Goal: Information Seeking & Learning: Understand process/instructions

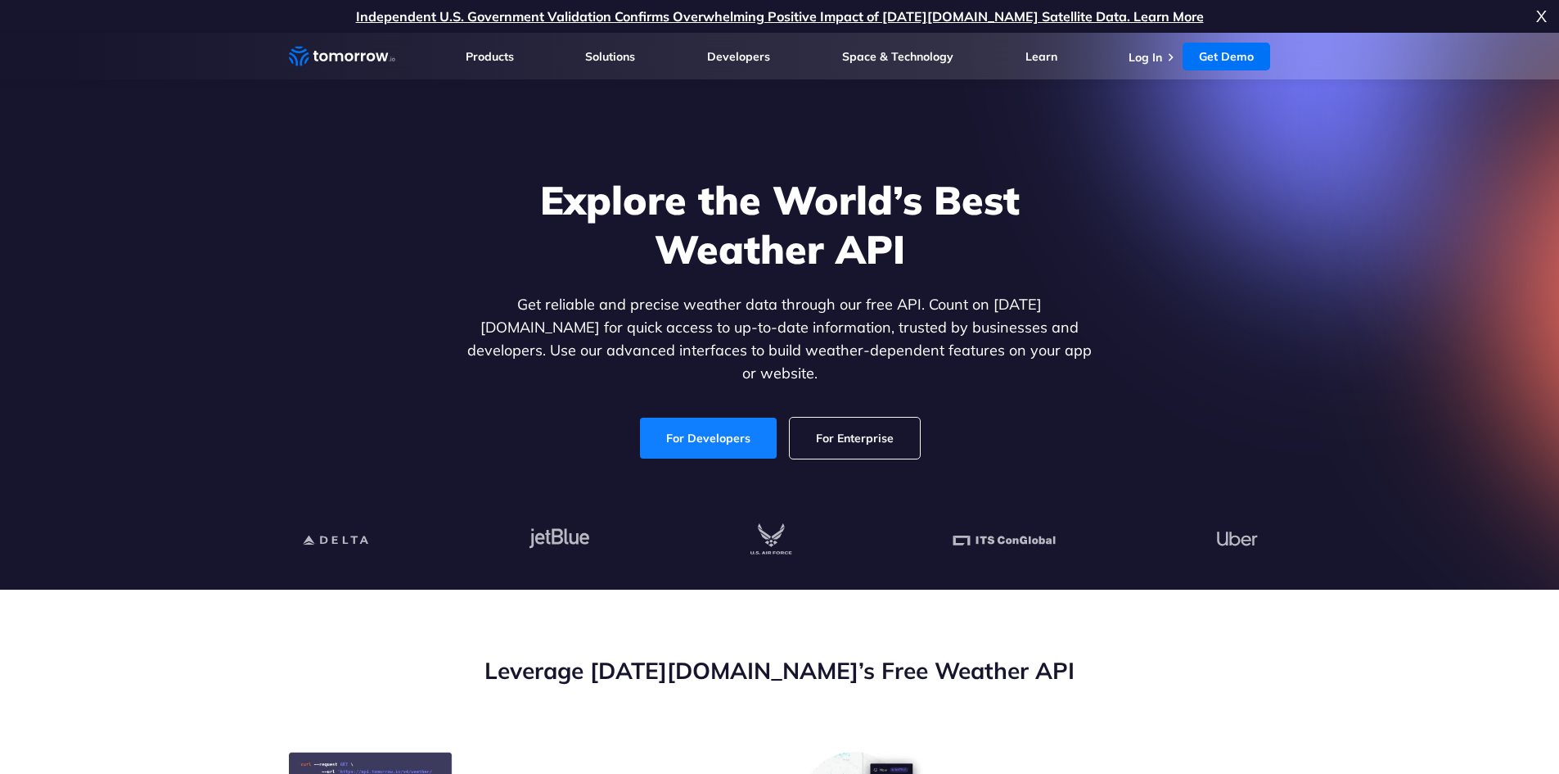
click at [754, 421] on link "For Developers" at bounding box center [708, 437] width 137 height 41
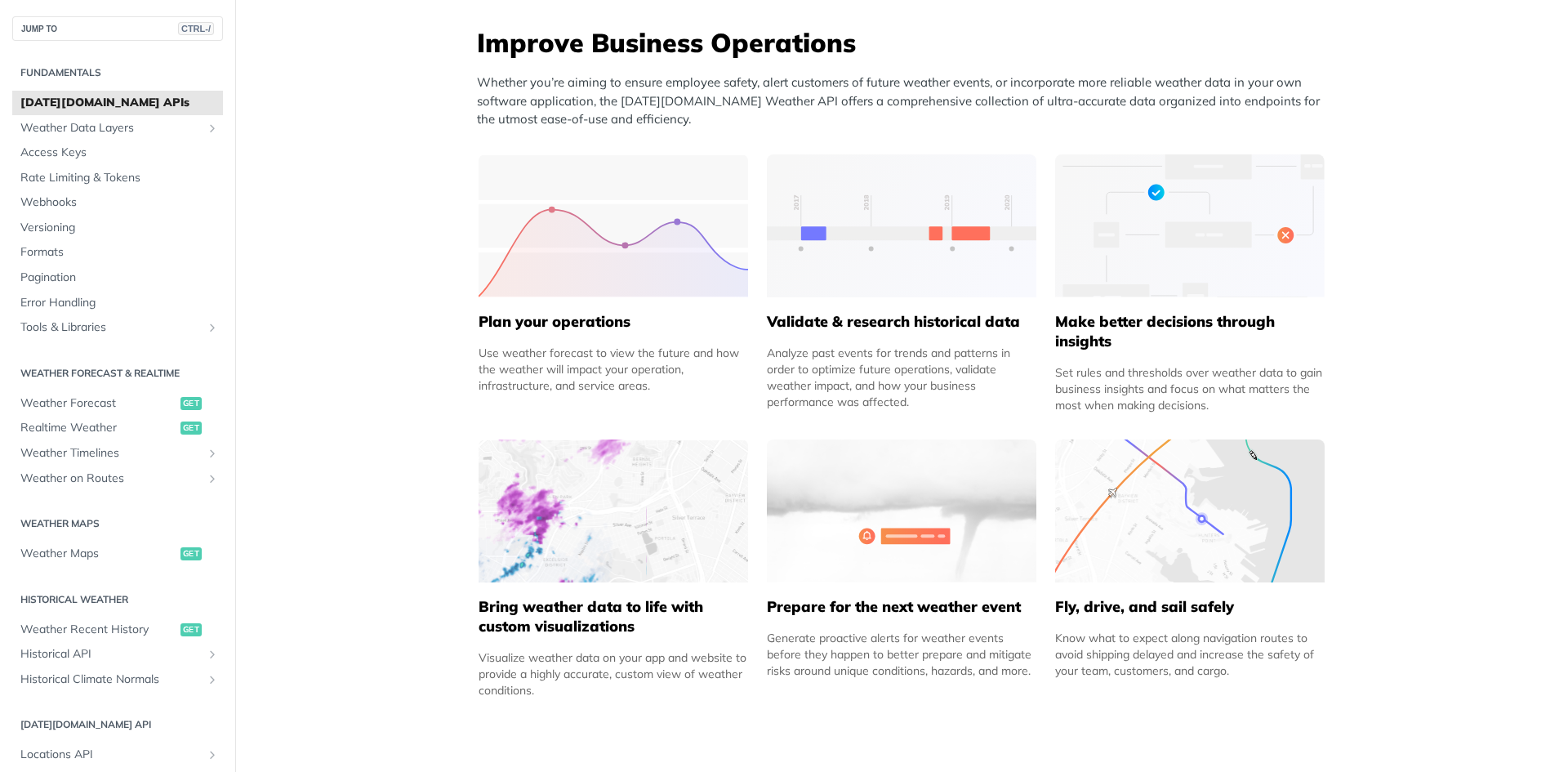
scroll to position [653, 0]
click at [99, 628] on span "Weather Recent History" at bounding box center [98, 629] width 156 height 16
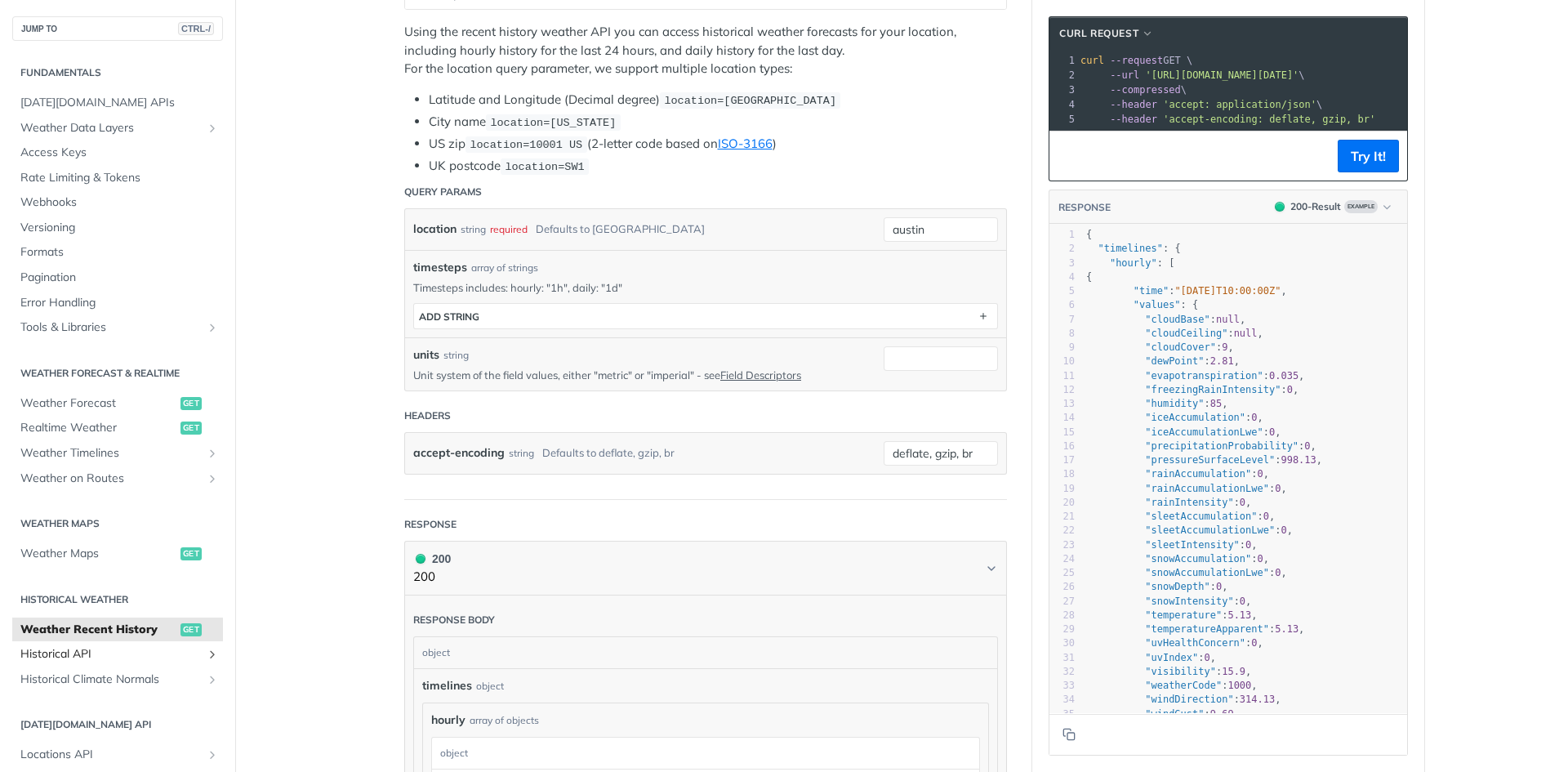
click at [90, 651] on span "Historical API" at bounding box center [111, 653] width 182 height 16
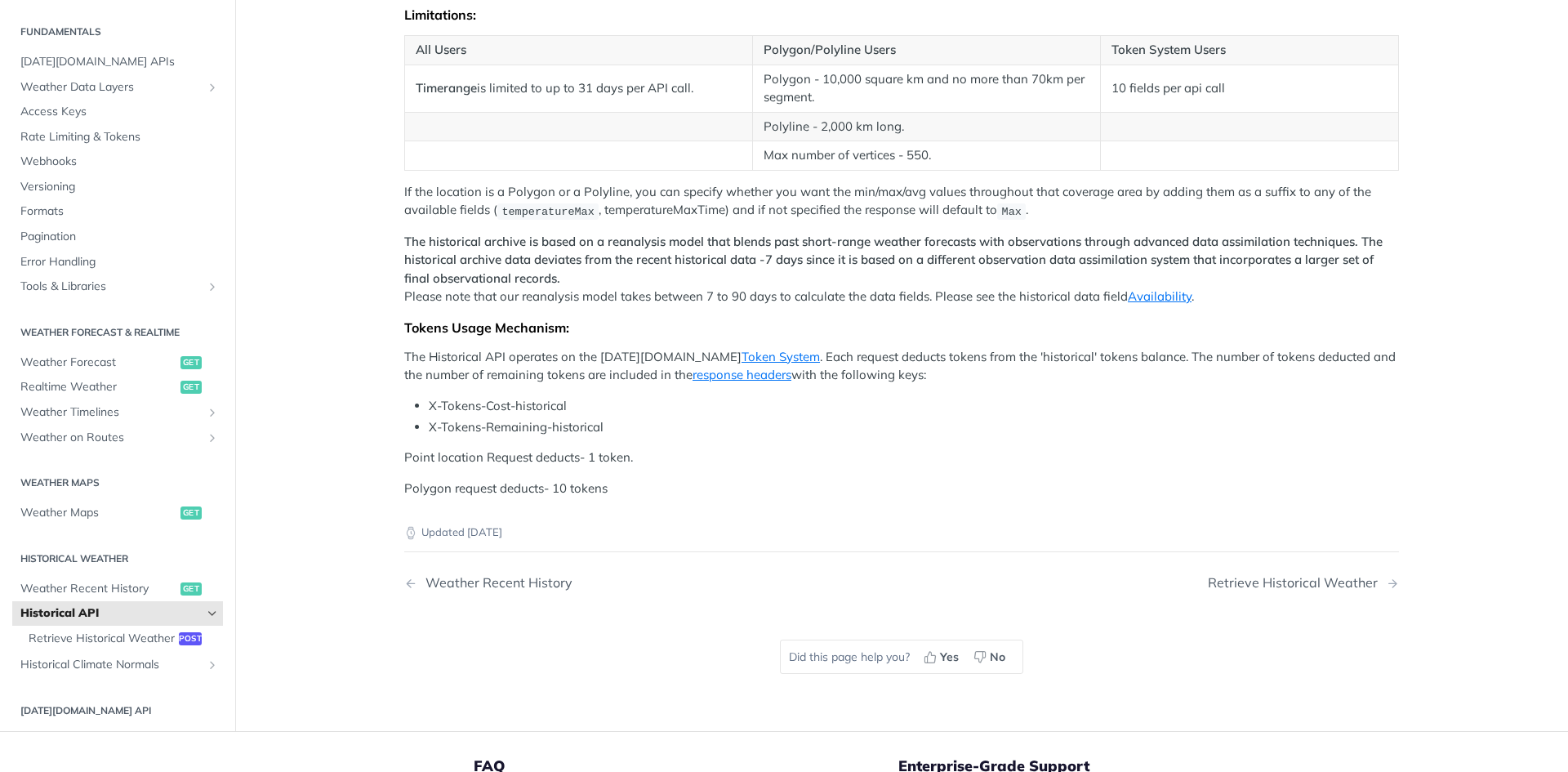
scroll to position [490, 0]
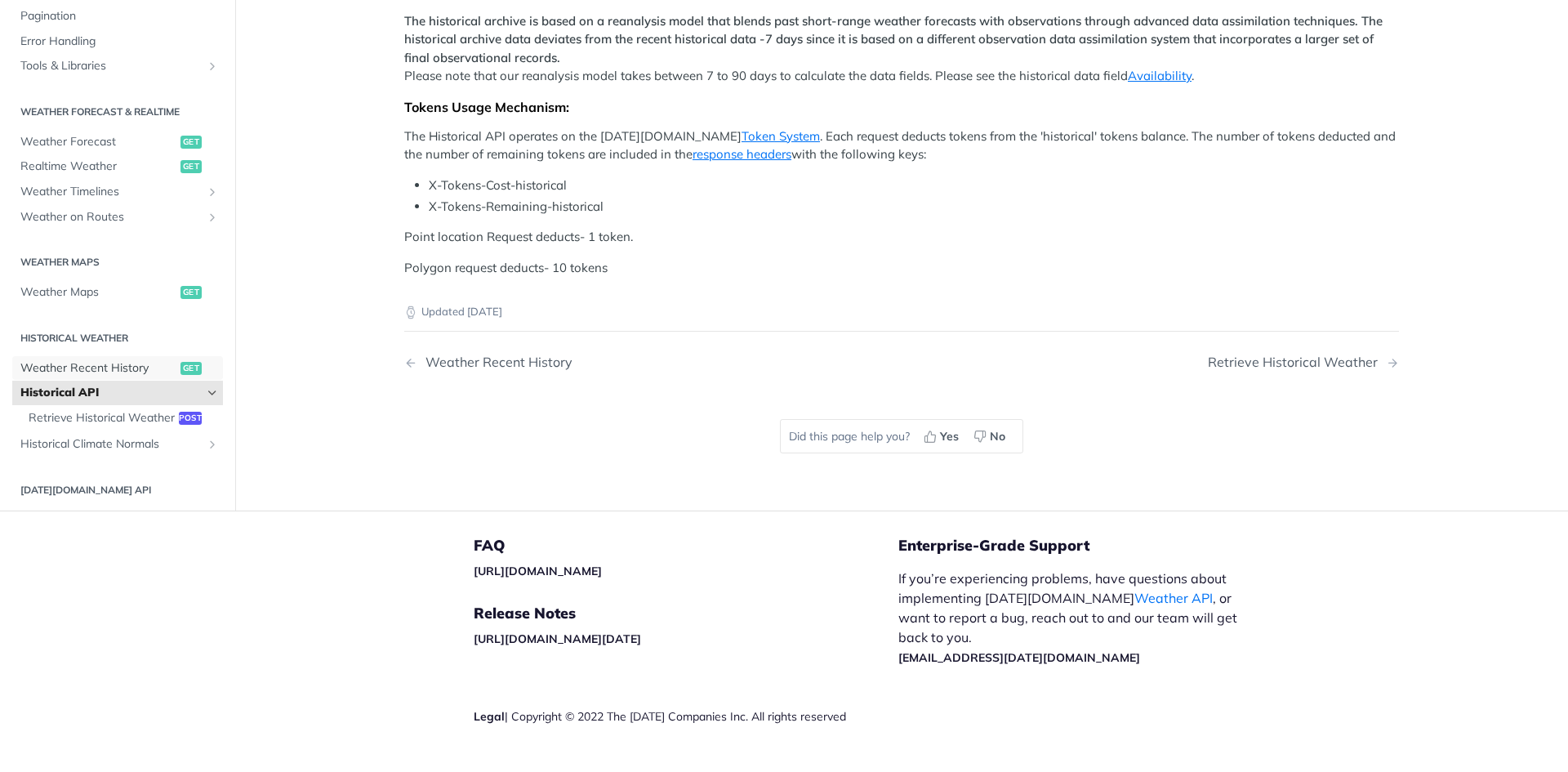
drag, startPoint x: 86, startPoint y: 628, endPoint x: 106, endPoint y: 629, distance: 20.0
click at [87, 376] on span "Weather Recent History" at bounding box center [98, 368] width 156 height 16
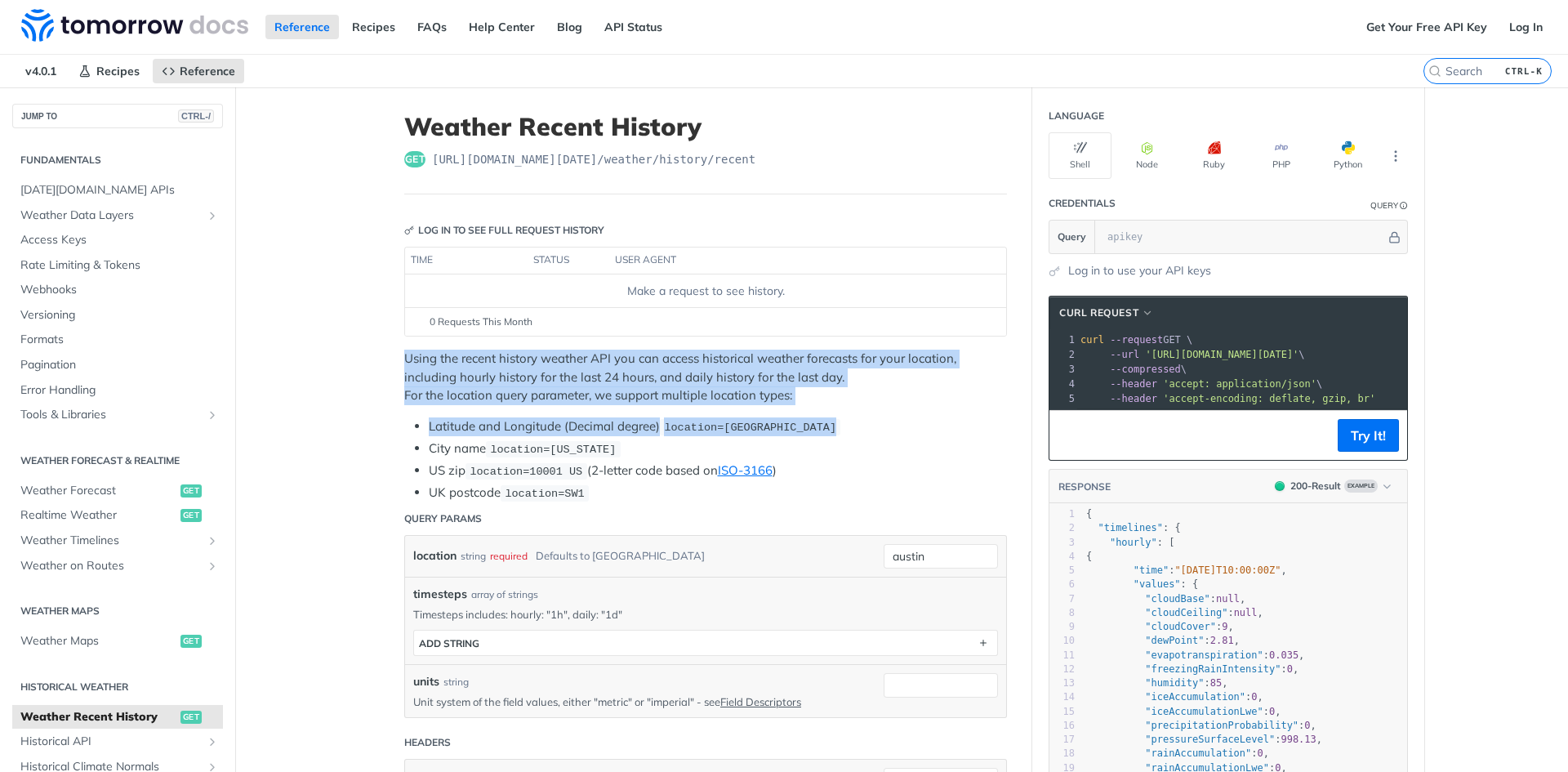
drag, startPoint x: 394, startPoint y: 360, endPoint x: 851, endPoint y: 407, distance: 459.4
click at [851, 403] on p "Using the recent history weather API you can access historical weather forecast…" at bounding box center [705, 377] width 602 height 56
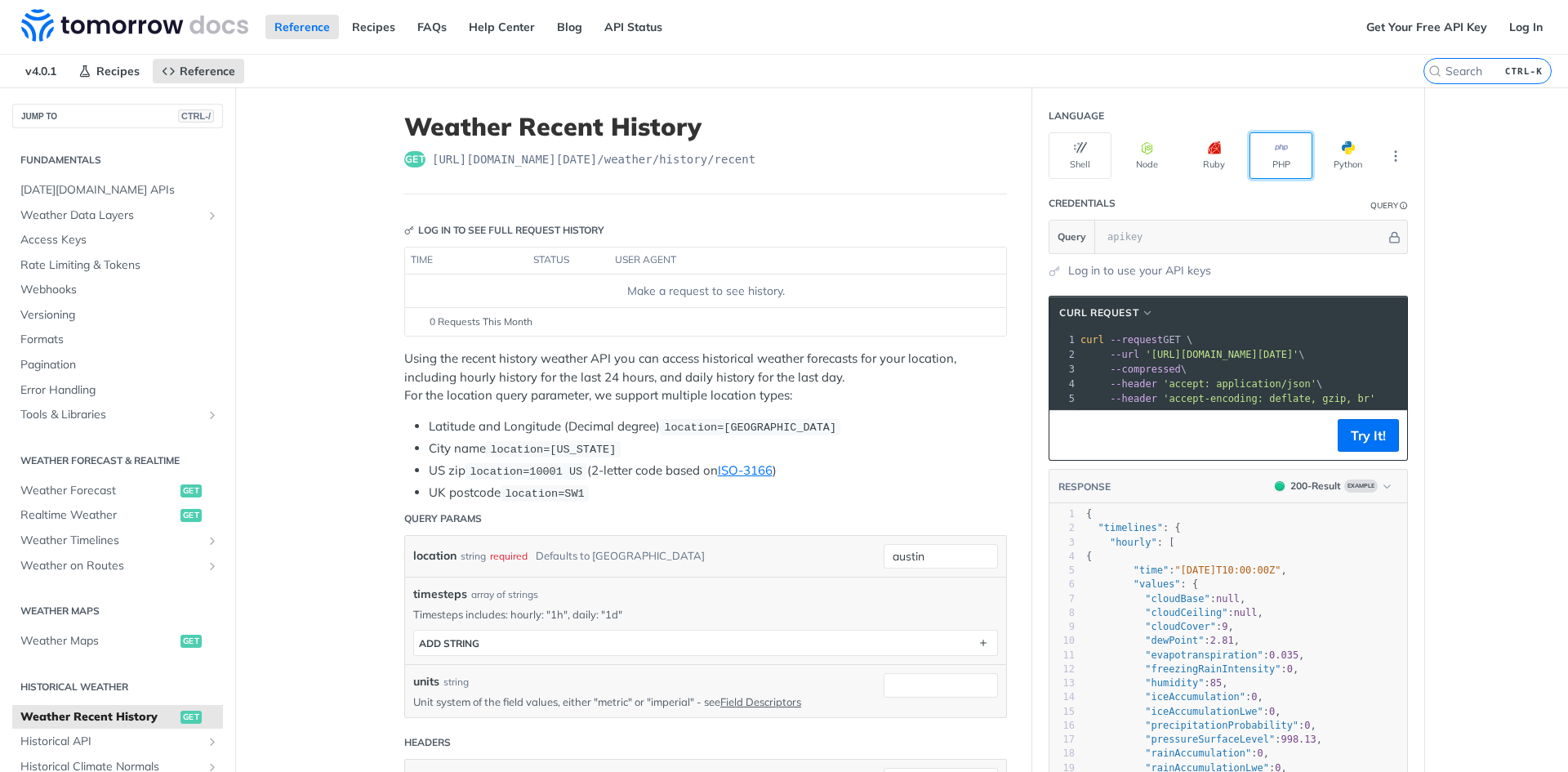
click at [1276, 159] on button "PHP" at bounding box center [1280, 156] width 63 height 47
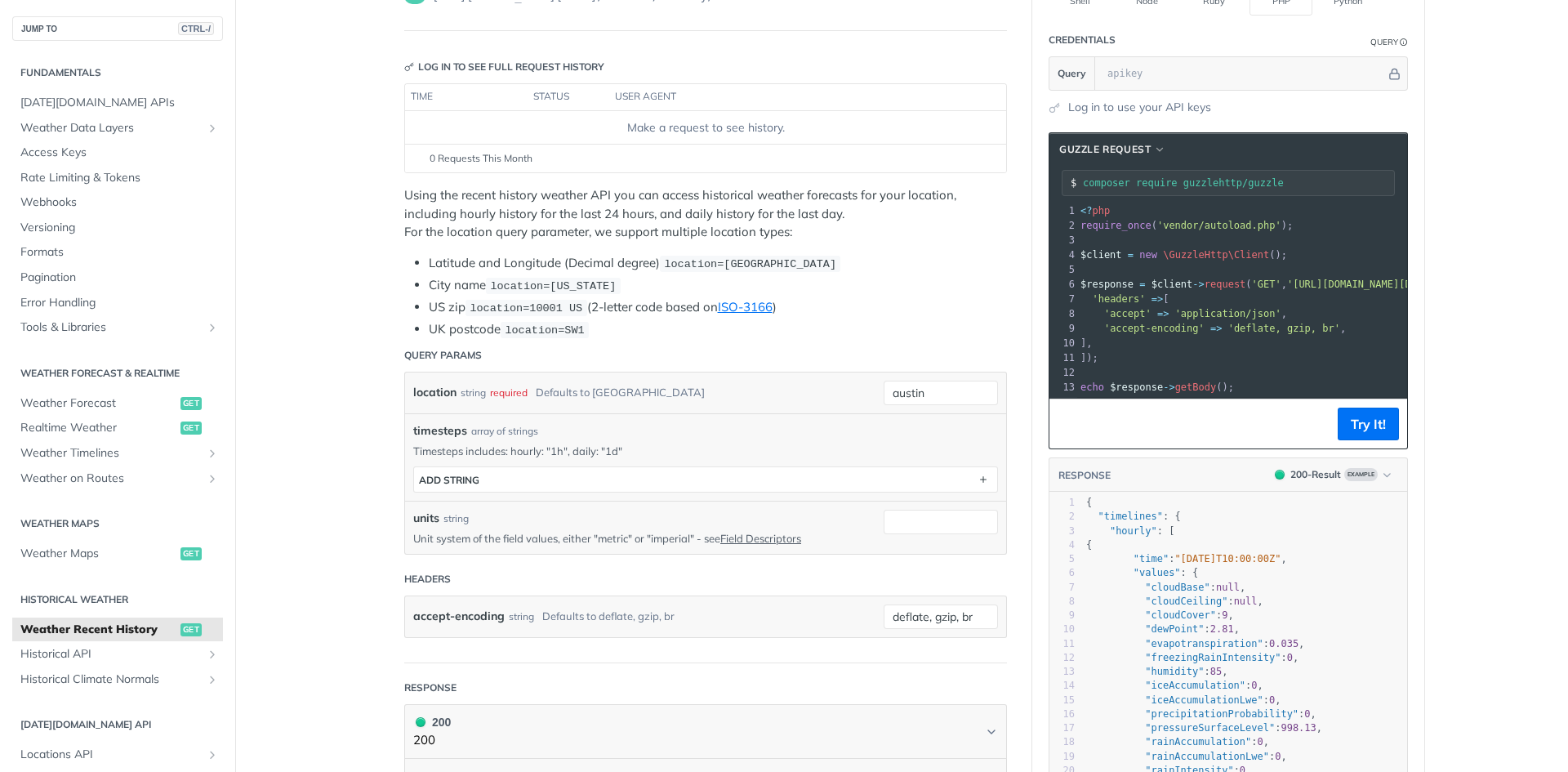
scroll to position [82, 0]
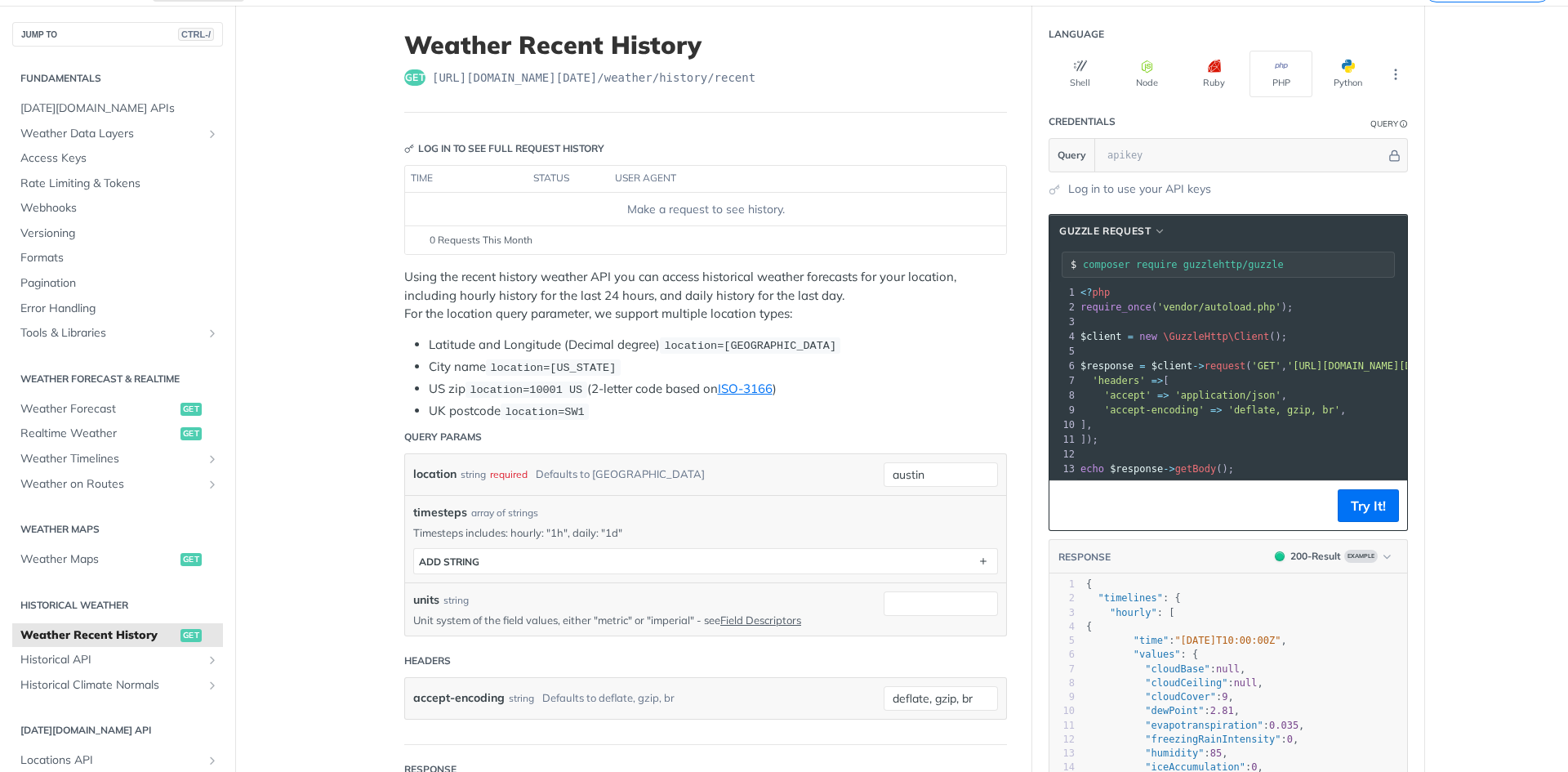
click at [1291, 398] on pre "'accept' => 'application/json' ," at bounding box center [1366, 395] width 577 height 15
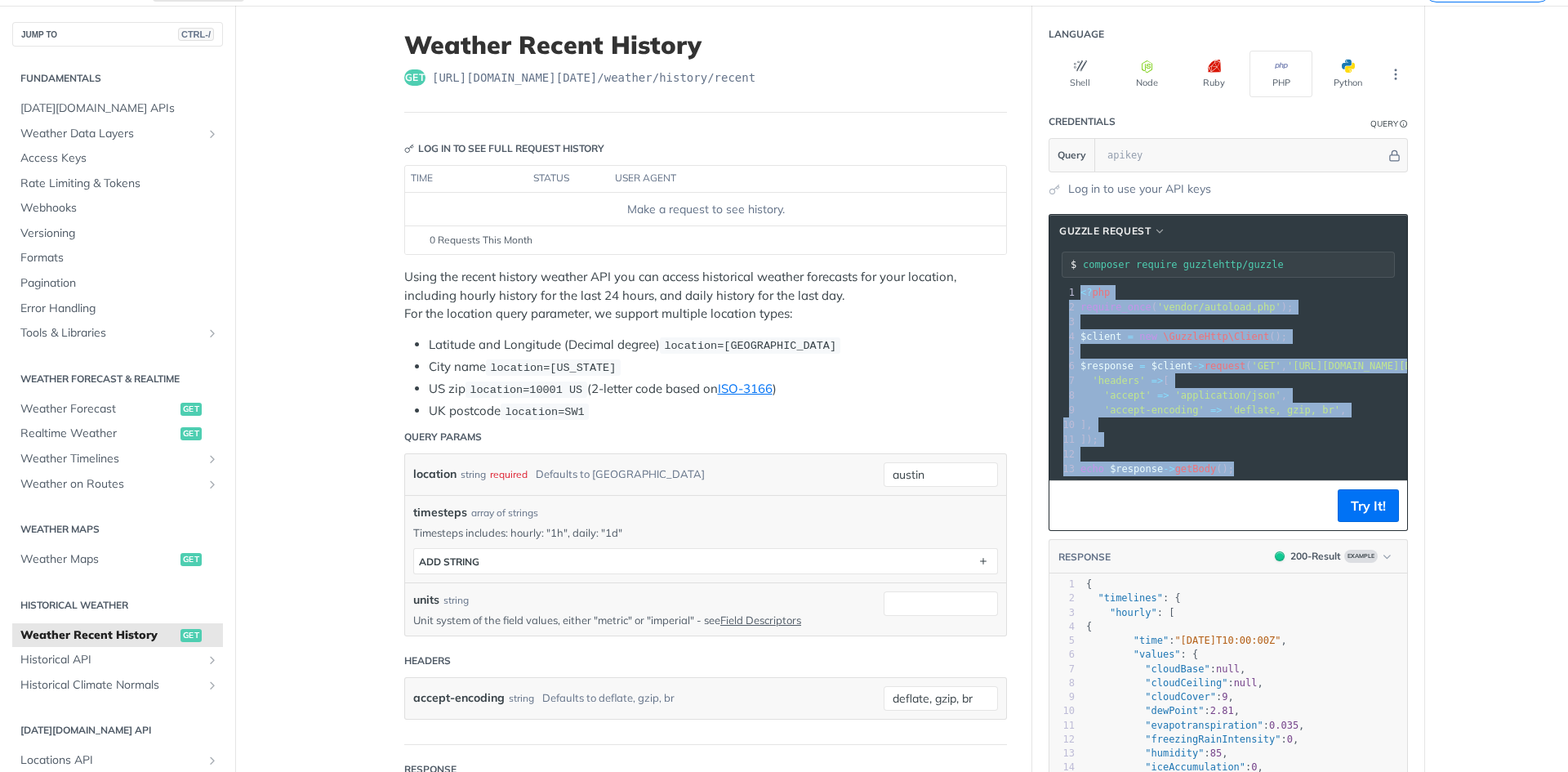
copy div "<? php 2 require_once ( 'vendor/autoload.php' ); 3 ​ 4 $client = new \GuzzleHtt…"
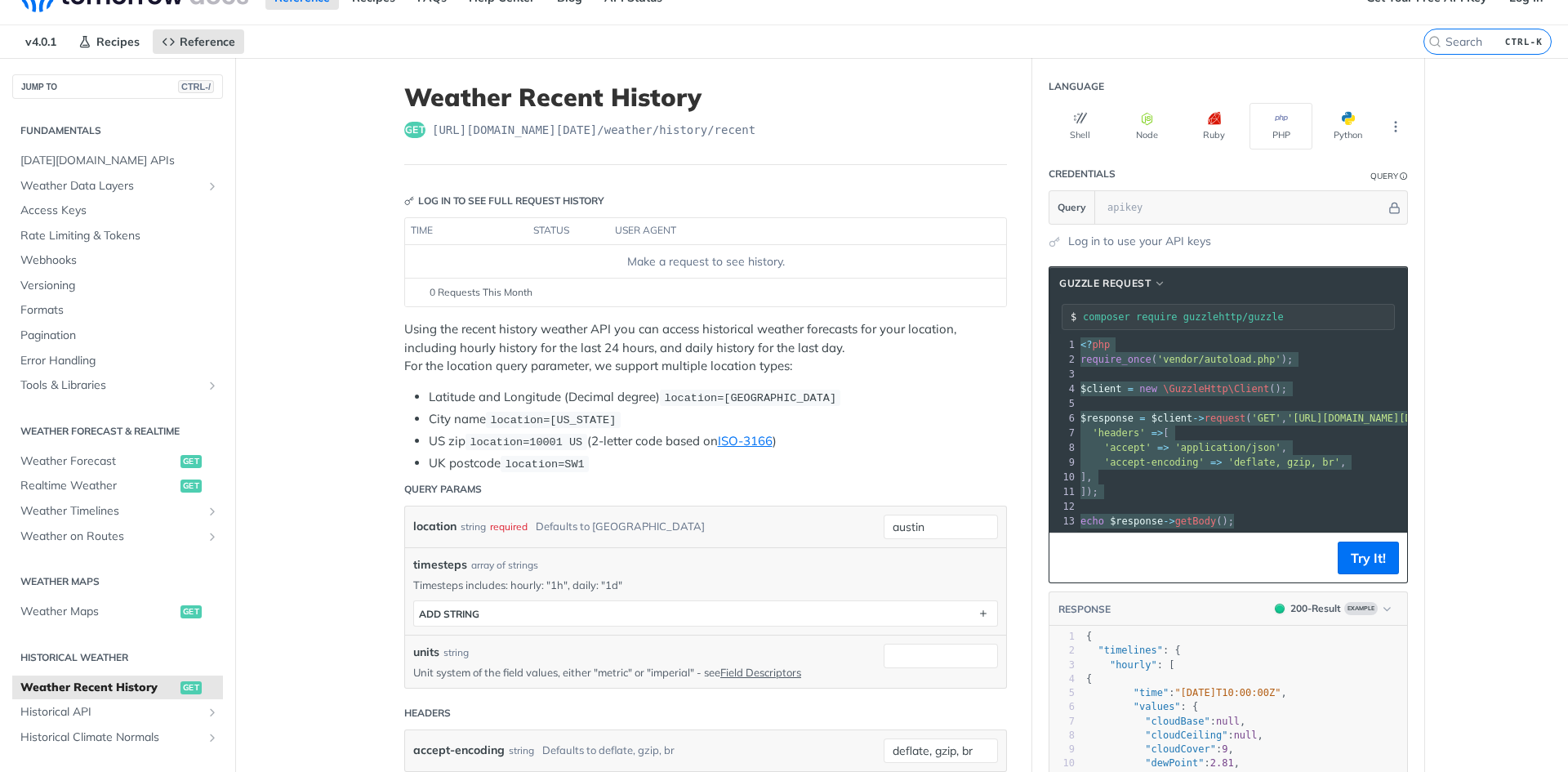
scroll to position [0, 0]
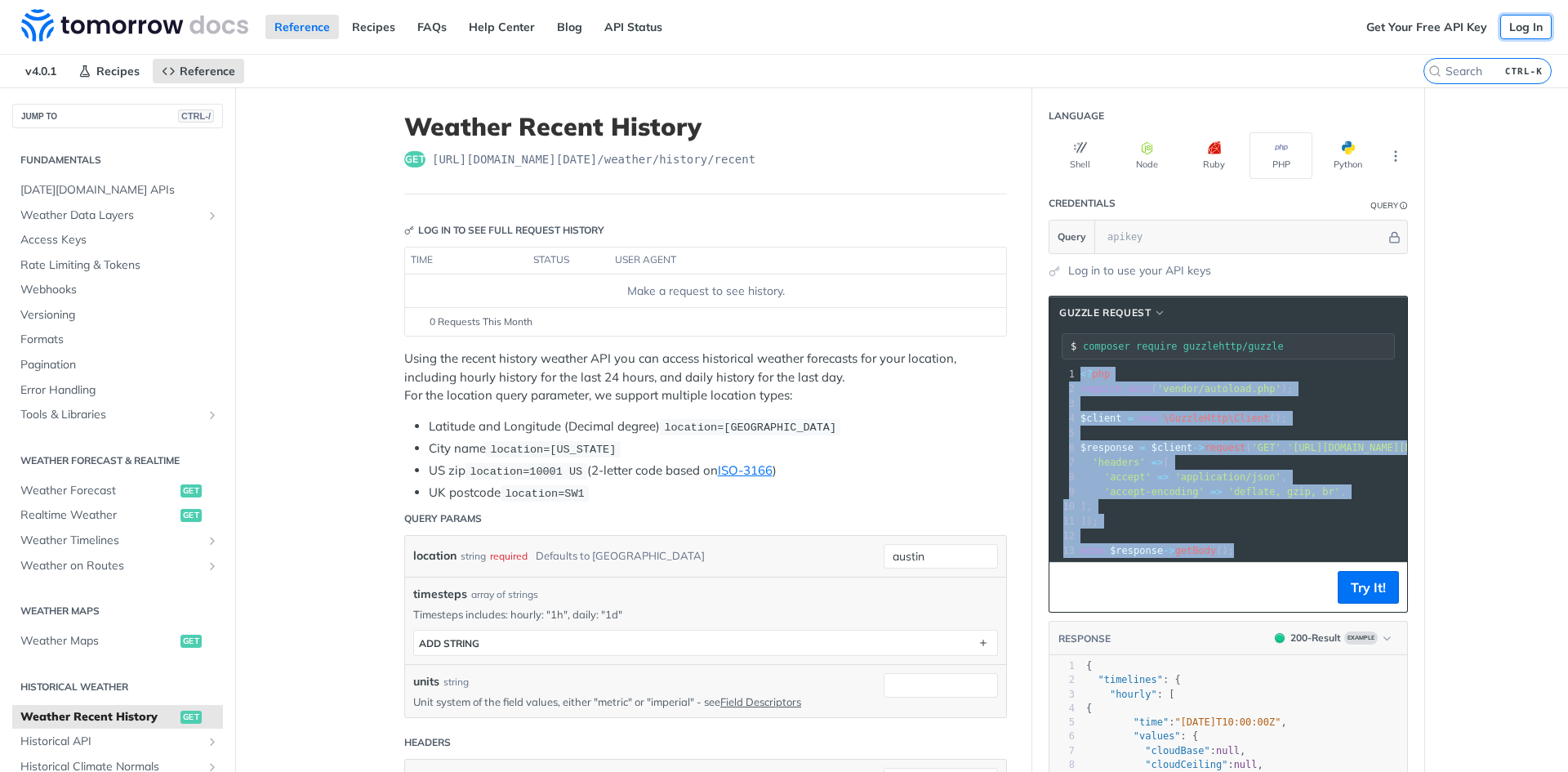
click at [1520, 28] on link "Log In" at bounding box center [1526, 27] width 52 height 25
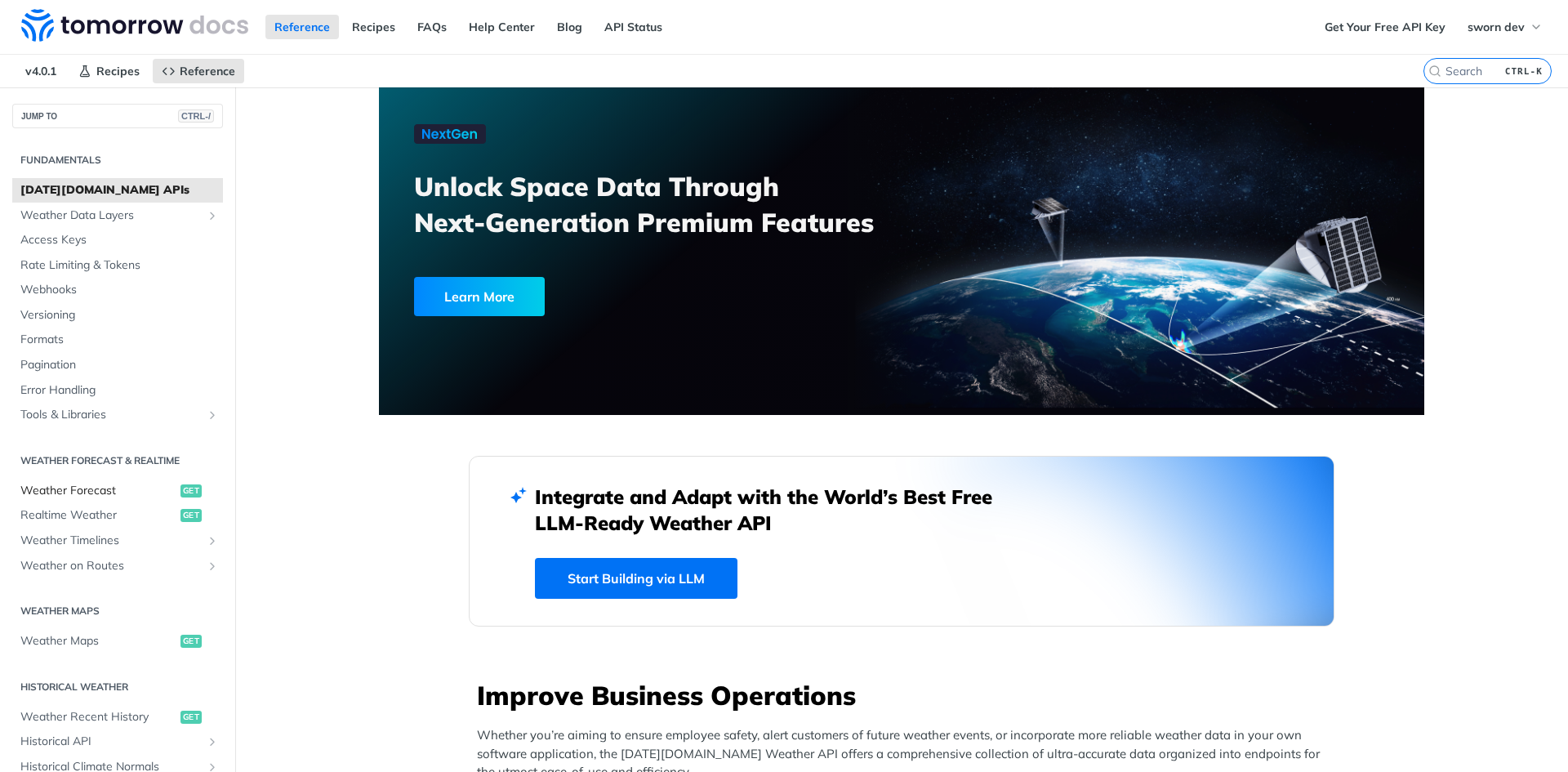
click at [77, 497] on span "Weather Forecast" at bounding box center [98, 491] width 156 height 16
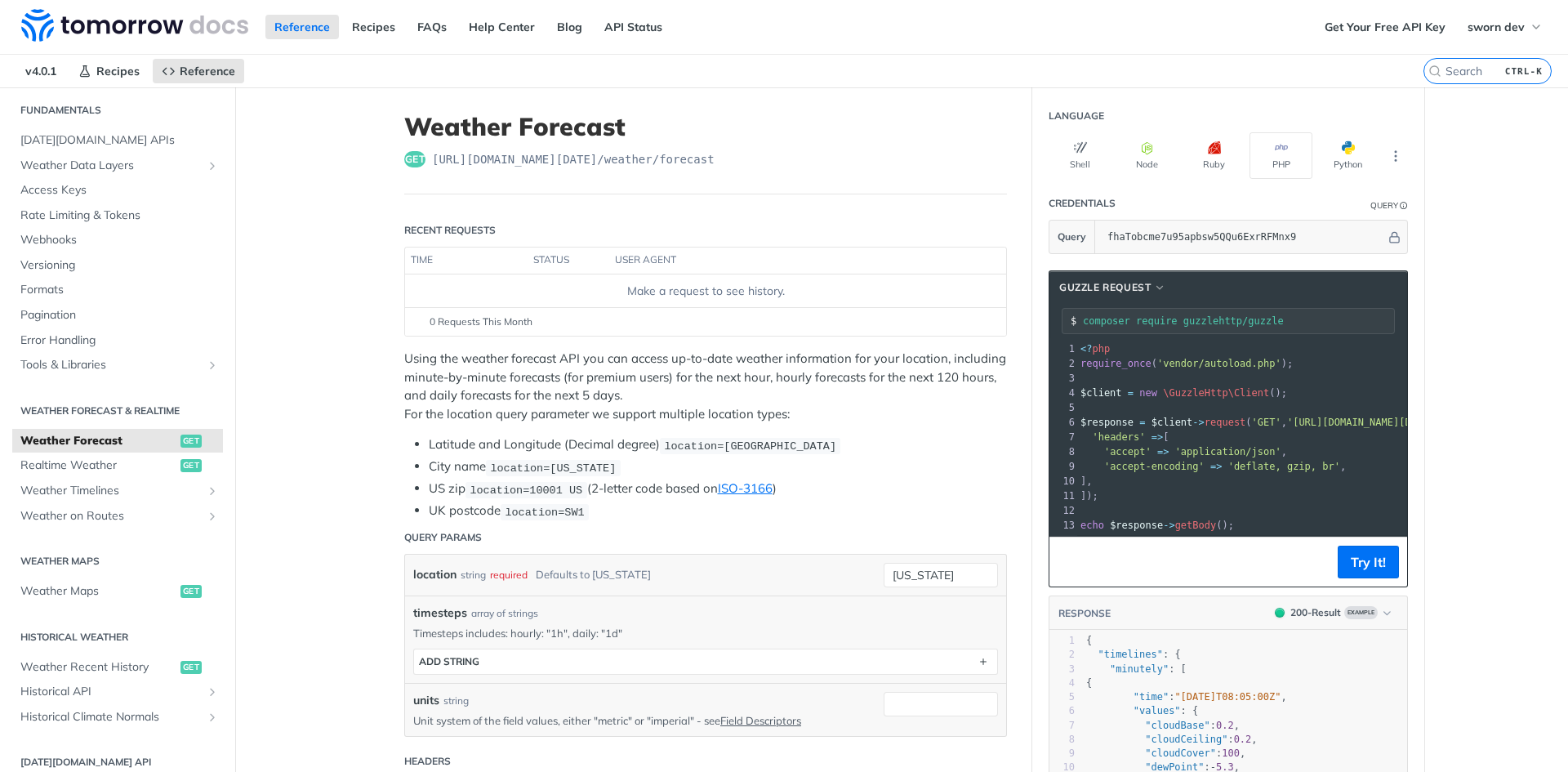
scroll to position [245, 0]
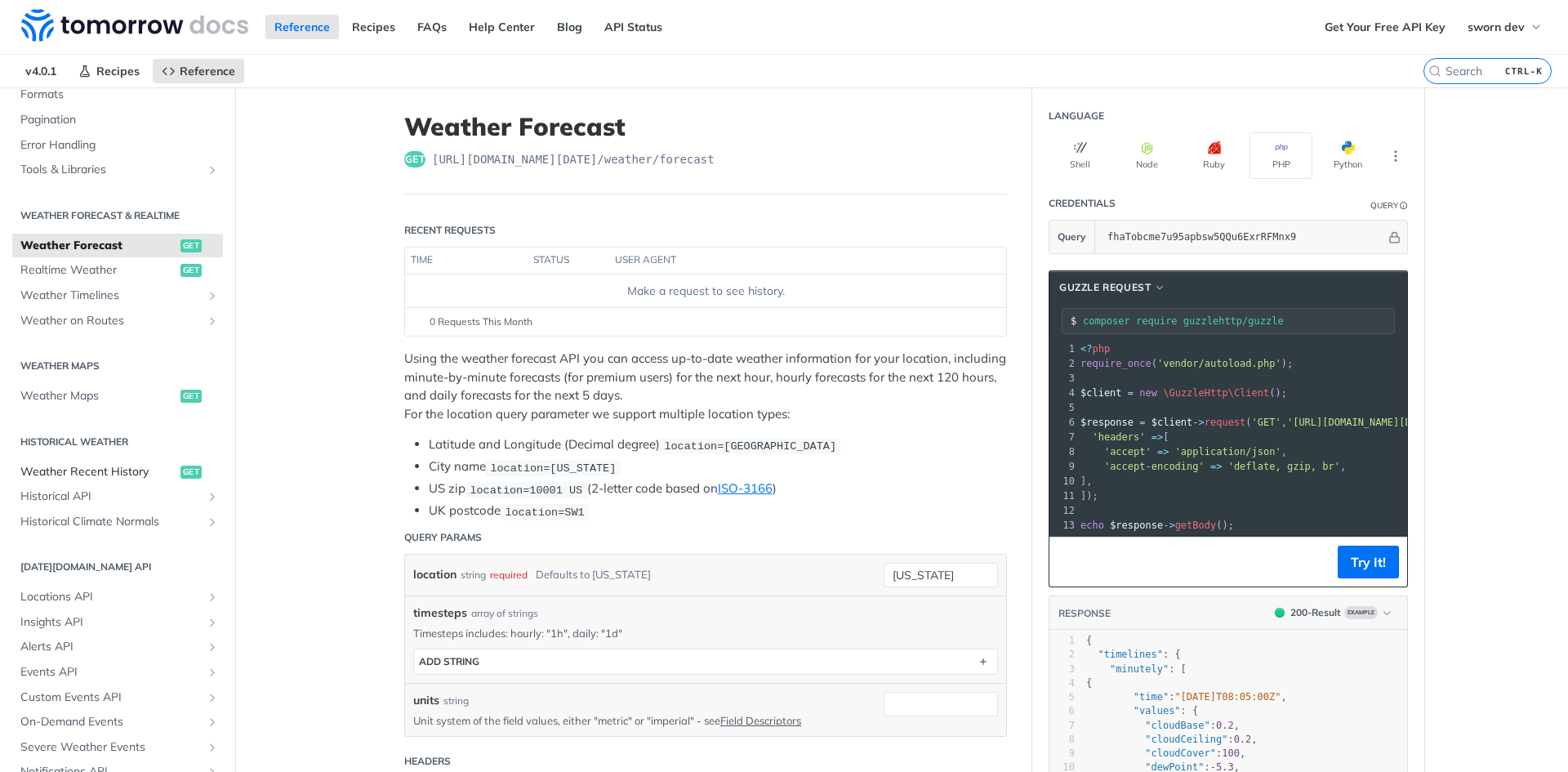
click at [87, 469] on span "Weather Recent History" at bounding box center [98, 472] width 156 height 16
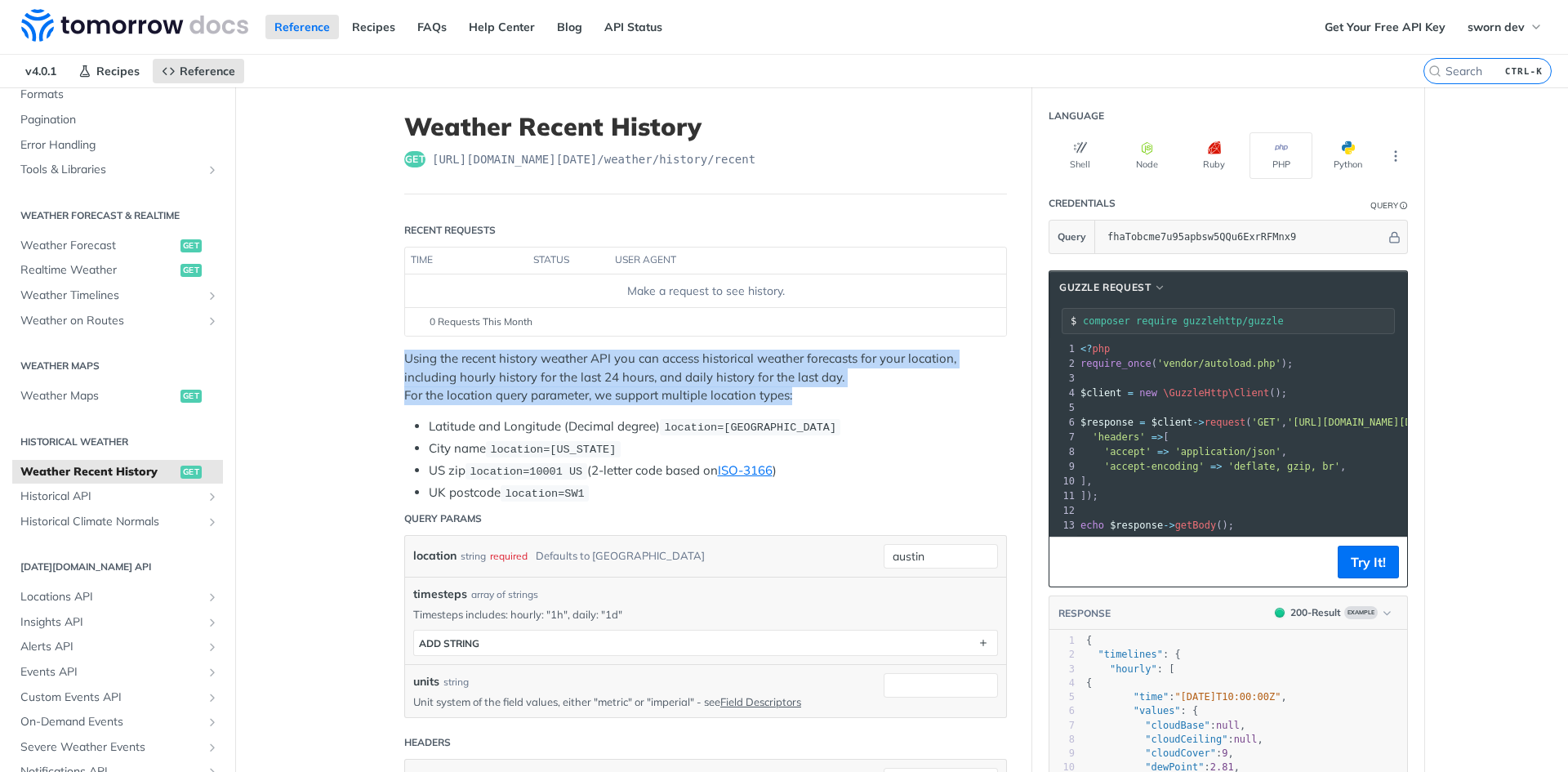
drag, startPoint x: 783, startPoint y: 392, endPoint x: 347, endPoint y: 344, distance: 438.6
drag, startPoint x: 794, startPoint y: 397, endPoint x: 358, endPoint y: 356, distance: 437.9
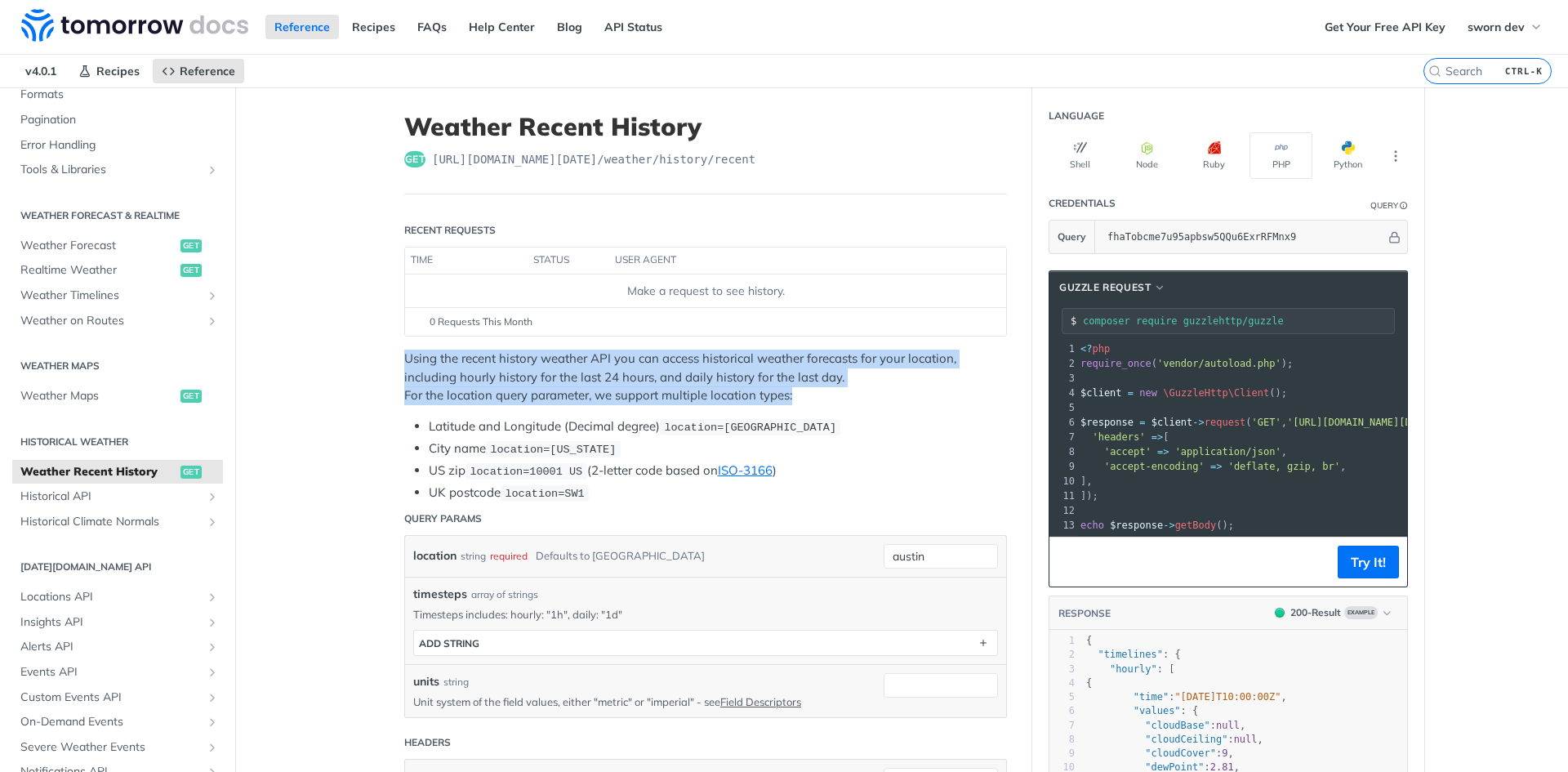
drag, startPoint x: 794, startPoint y: 394, endPoint x: 330, endPoint y: 340, distance: 467.1
click at [565, 369] on p "Using the recent history weather API you can access historical weather forecast…" at bounding box center [705, 377] width 602 height 56
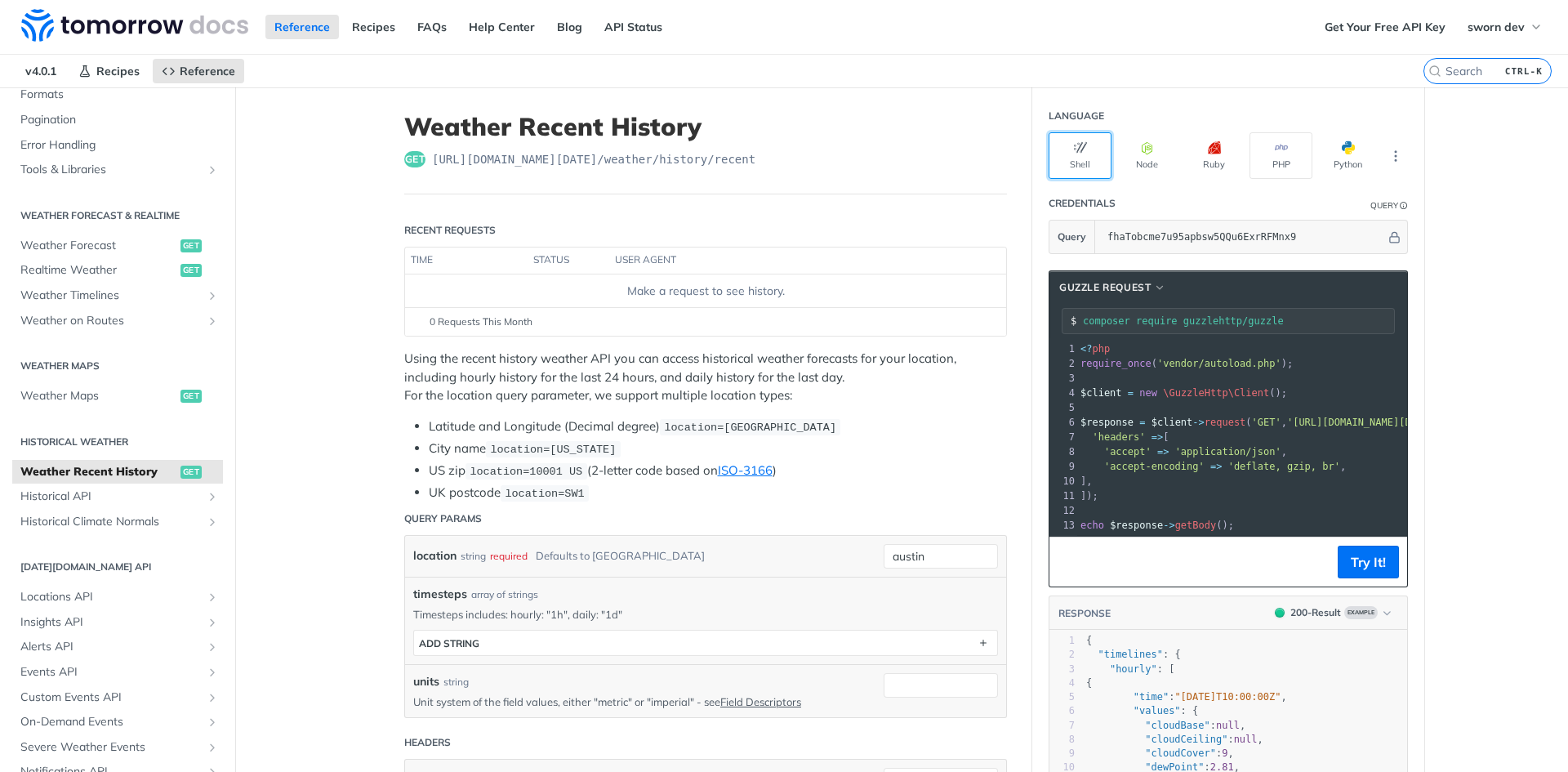
click at [1058, 154] on button "Shell" at bounding box center [1079, 156] width 63 height 47
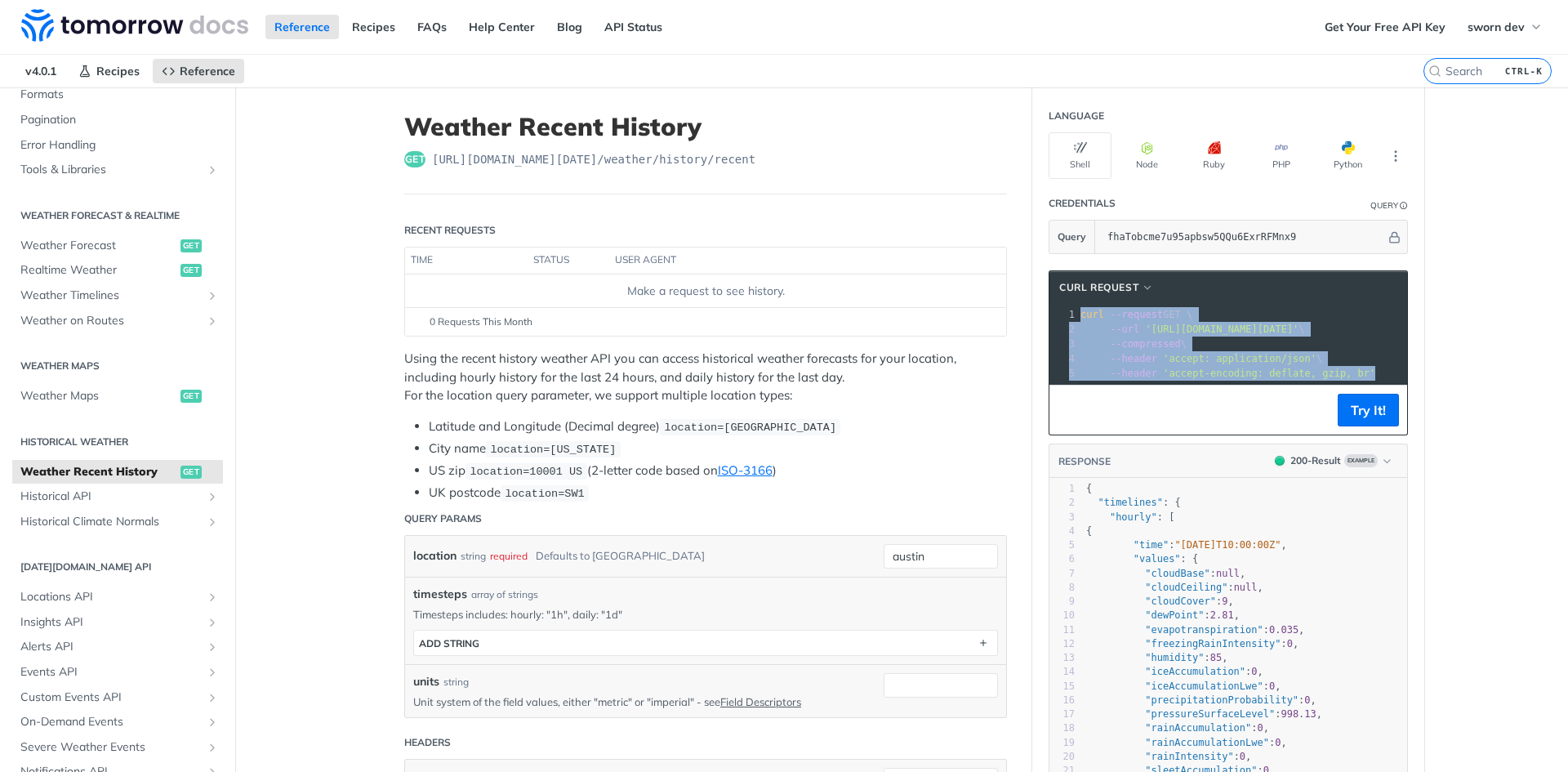
drag, startPoint x: 1348, startPoint y: 372, endPoint x: 977, endPoint y: 301, distance: 377.7
copy div "curl --request GET \ 2 --url 'https://api.tomorrow.io/v4/weather/history/recent…"
click at [1281, 140] on button "PHP" at bounding box center [1280, 156] width 63 height 47
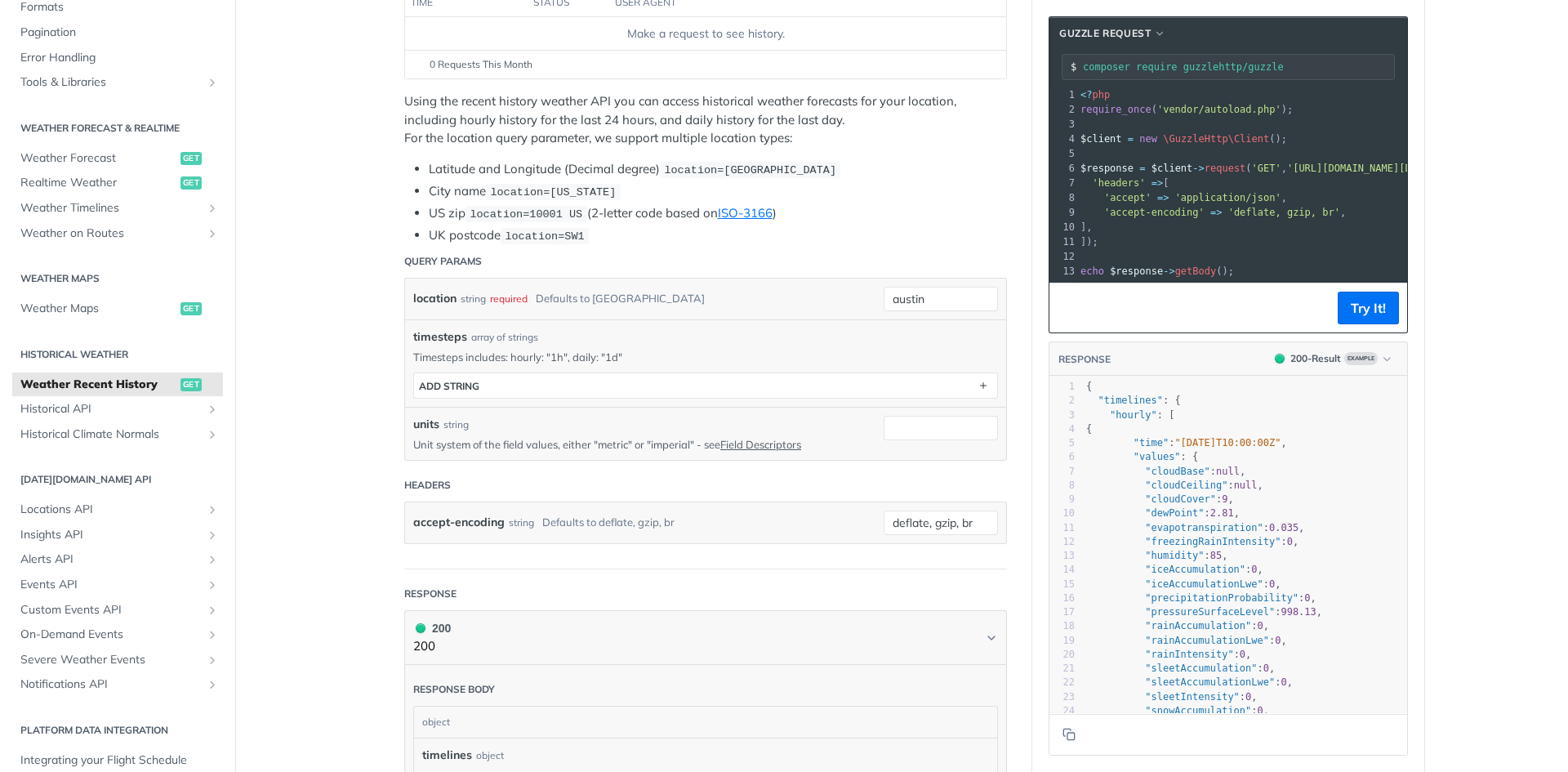
scroll to position [245, 0]
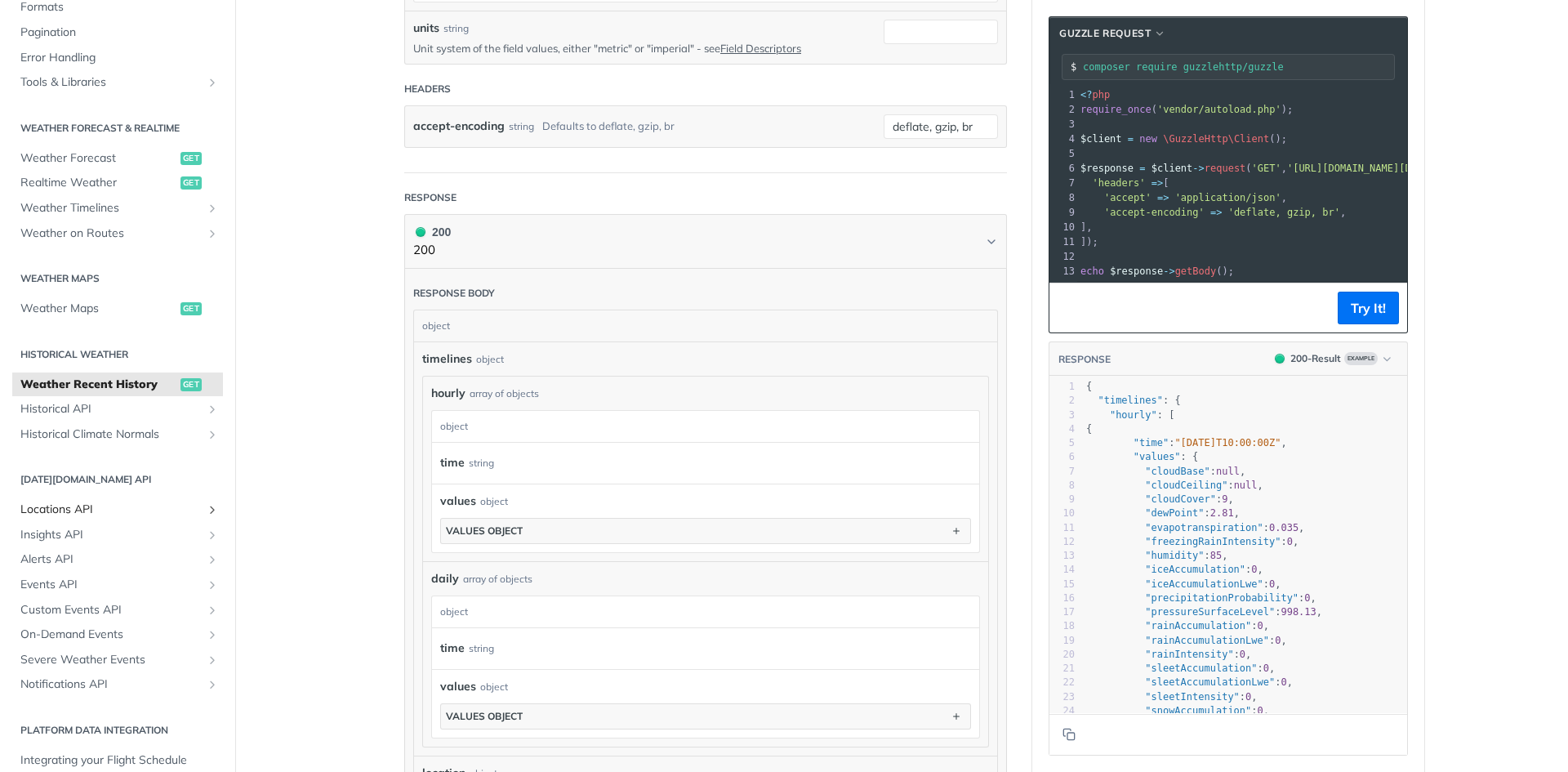
click at [42, 504] on span "Locations API" at bounding box center [111, 510] width 182 height 16
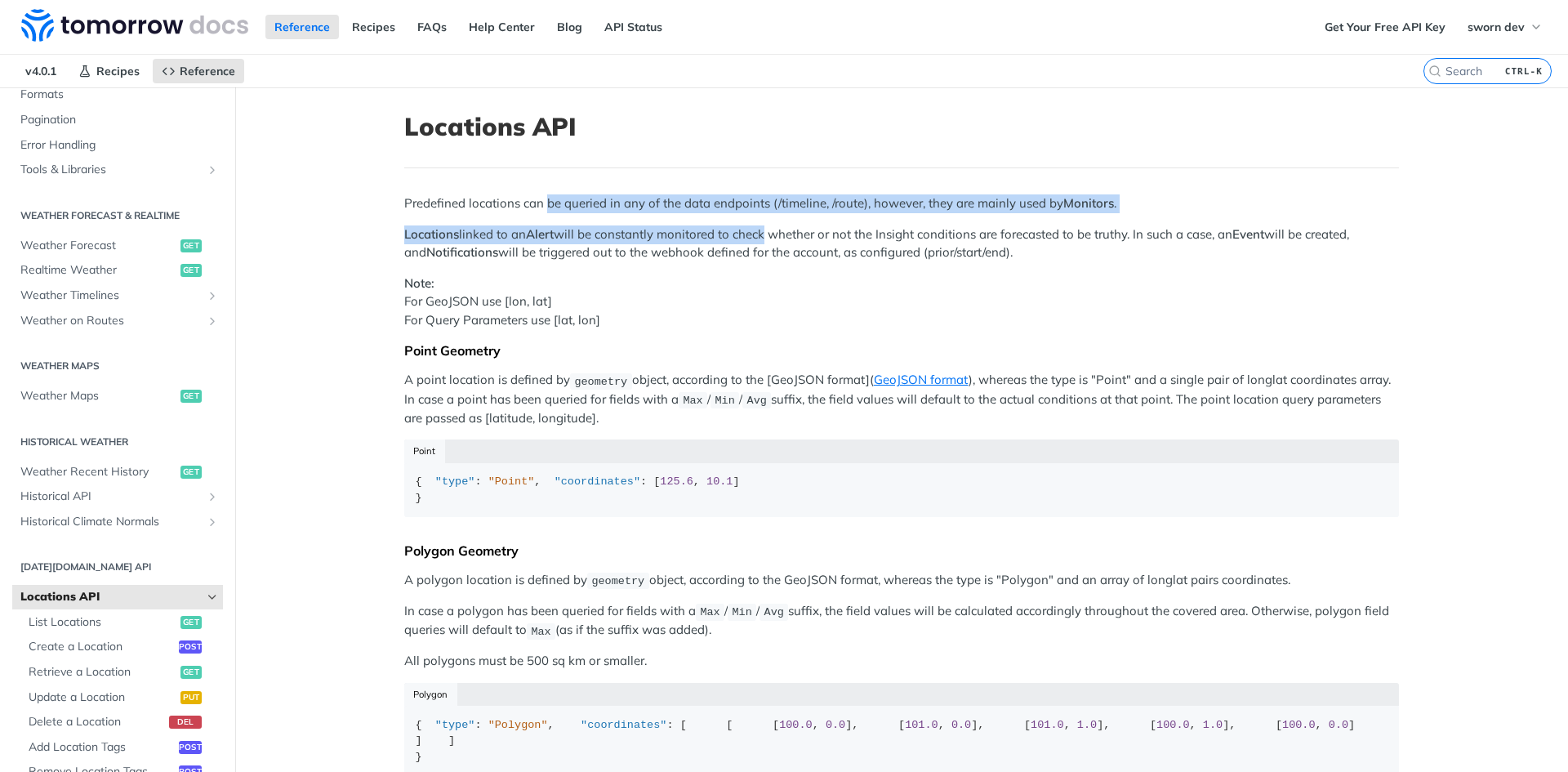
drag, startPoint x: 555, startPoint y: 204, endPoint x: 760, endPoint y: 214, distance: 205.2
click at [760, 214] on div "Predefined locations can be queried in any of the data endpoints (/timeline, /r…" at bounding box center [901, 612] width 994 height 836
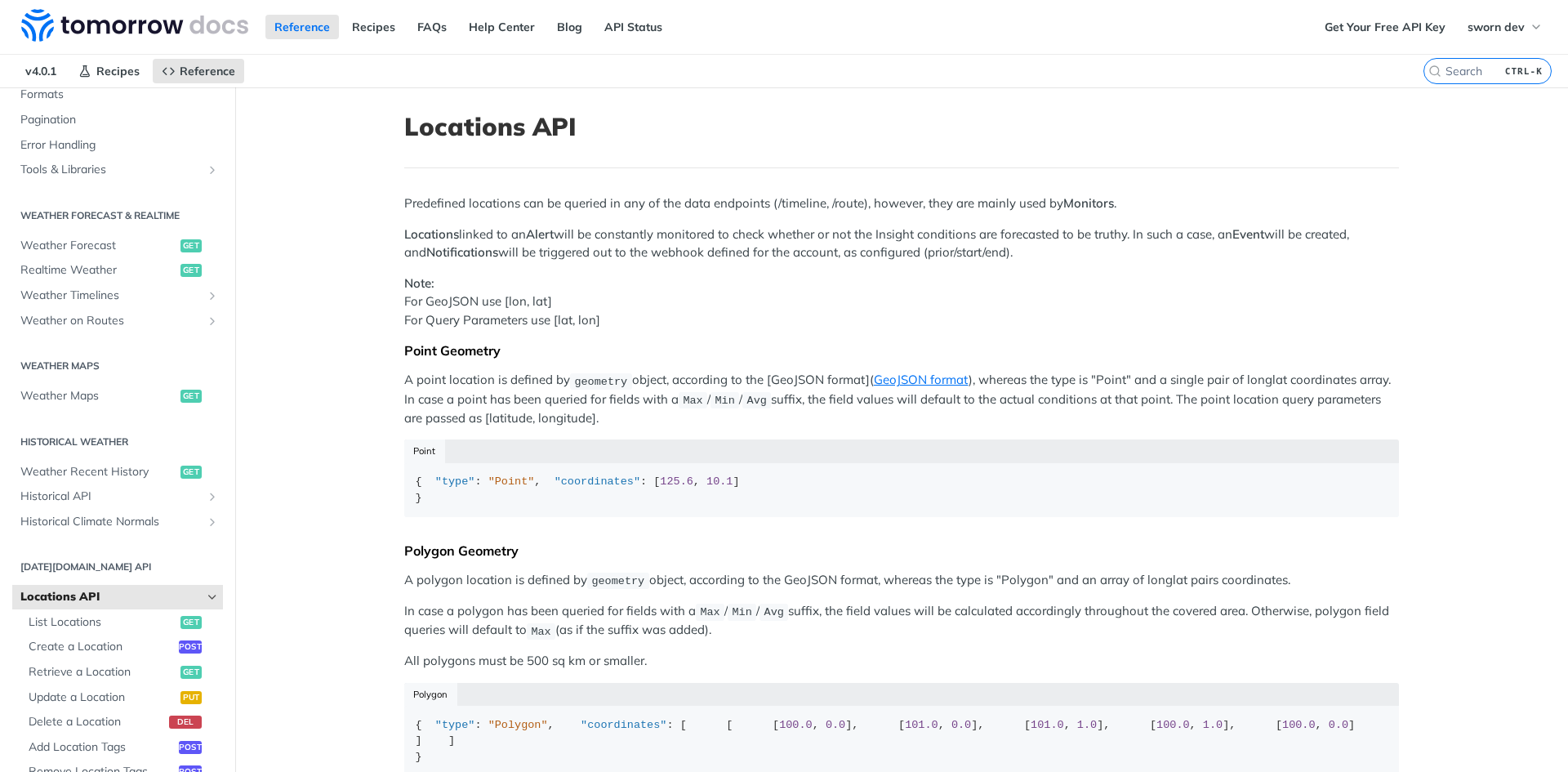
click at [799, 227] on p "Locations linked to an Alert will be constantly monitored to check whether or n…" at bounding box center [901, 243] width 994 height 37
drag, startPoint x: 1041, startPoint y: 258, endPoint x: 293, endPoint y: 189, distance: 751.2
click at [293, 189] on main "JUMP TO CTRL-/ Fundamentals Tomorrow.io APIs Weather Data Layers Core Probabili…" at bounding box center [784, 675] width 1568 height 1176
click at [475, 222] on div "Predefined locations can be queried in any of the data endpoints (/timeline, /r…" at bounding box center [901, 612] width 994 height 836
click at [561, 304] on p "Note: For GeoJSON use [lon, lat] For Query Parameters use [lat, lon]" at bounding box center [901, 302] width 994 height 56
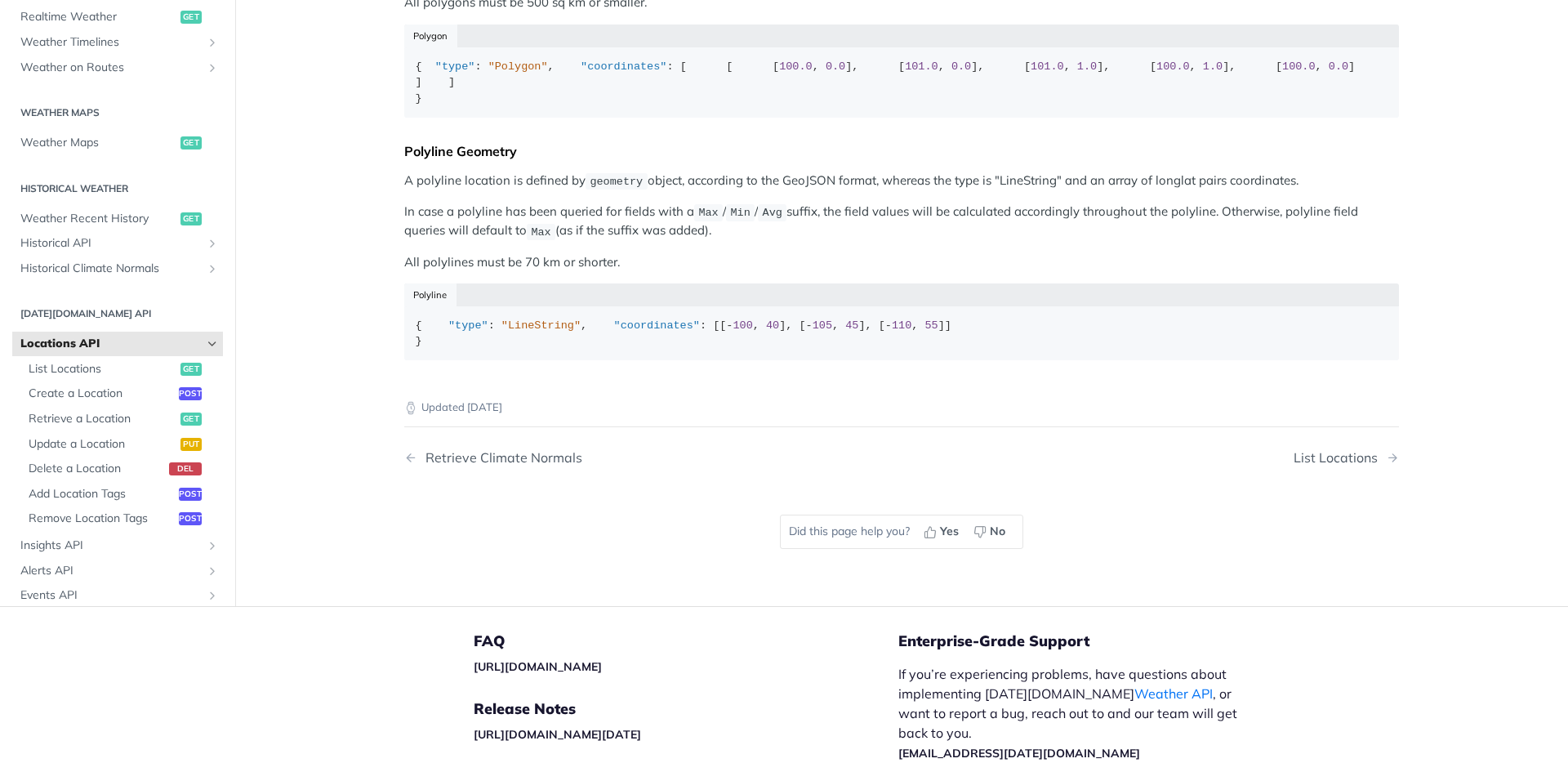
scroll to position [817, 0]
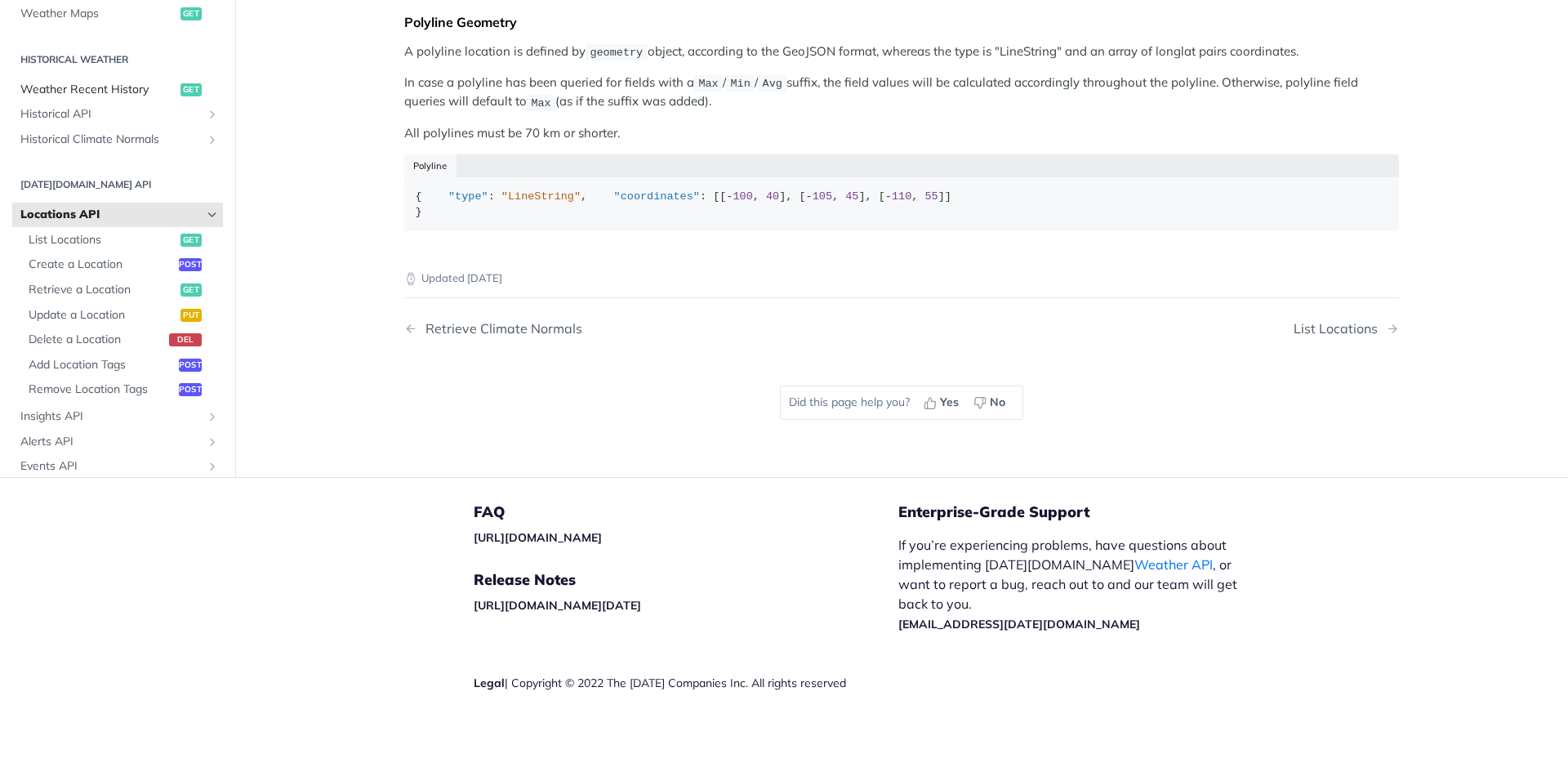
click at [68, 98] on span "Weather Recent History" at bounding box center [98, 90] width 156 height 16
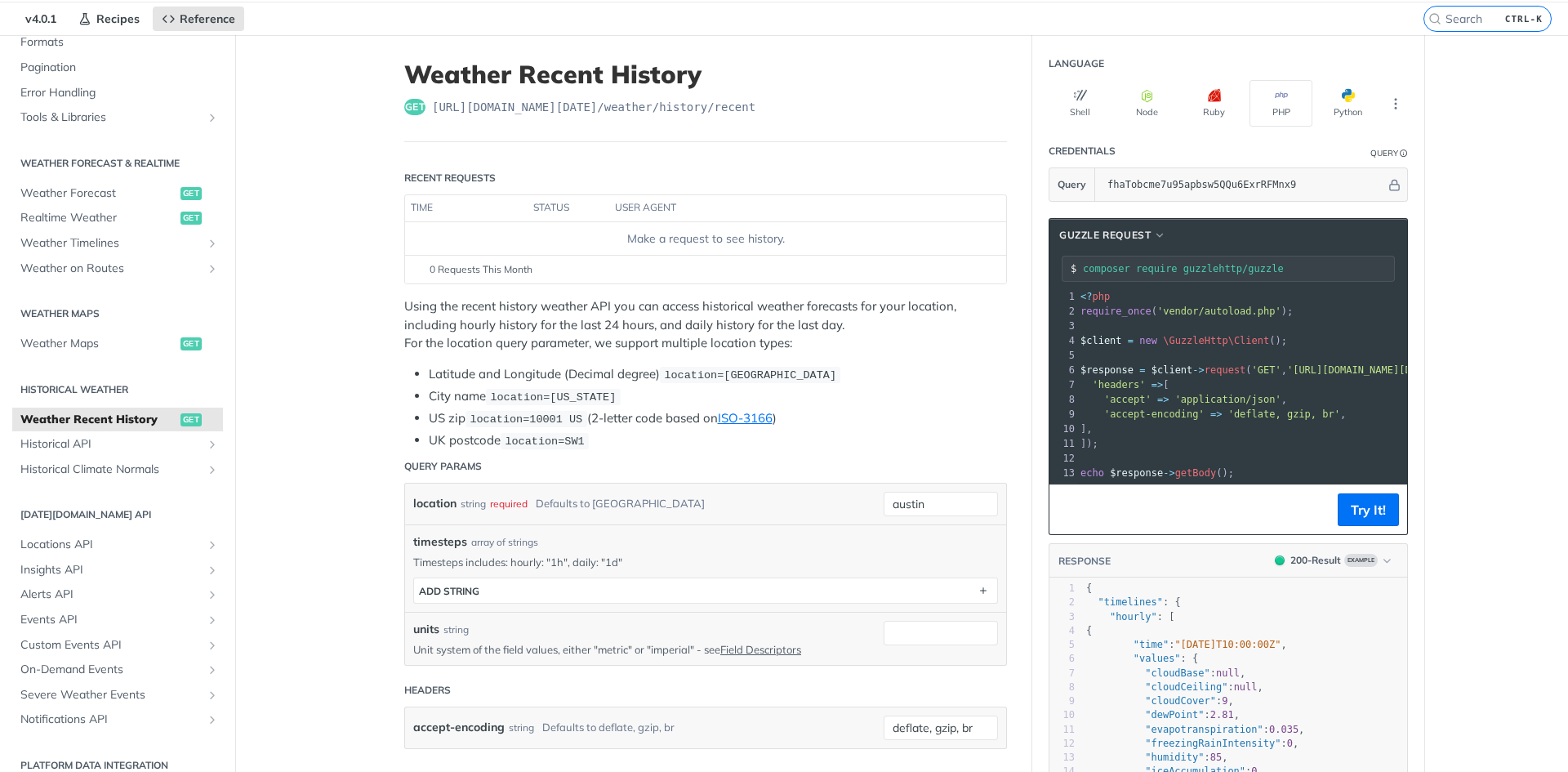
scroll to position [82, 0]
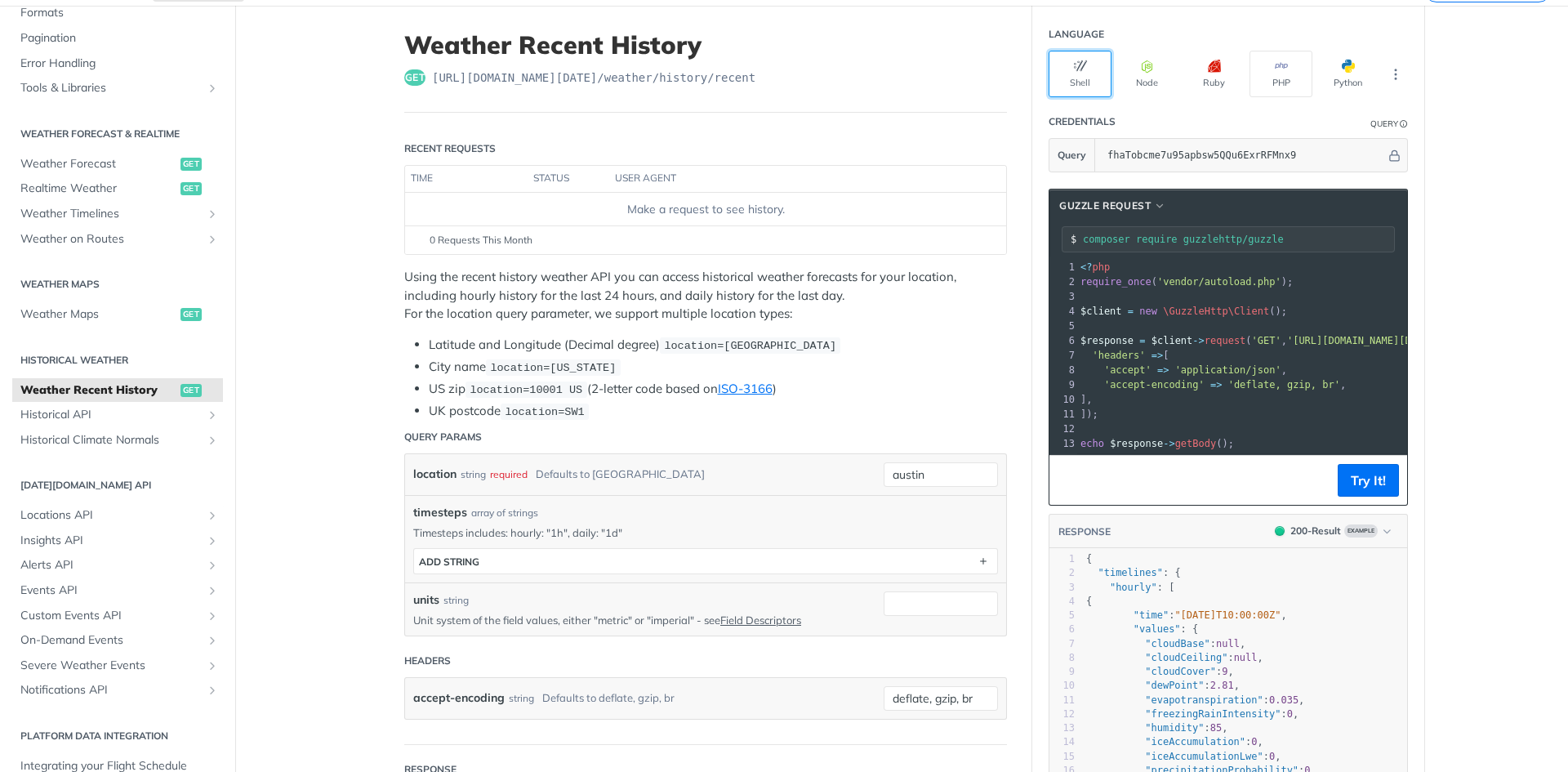
click at [1069, 75] on button "Shell" at bounding box center [1079, 74] width 63 height 47
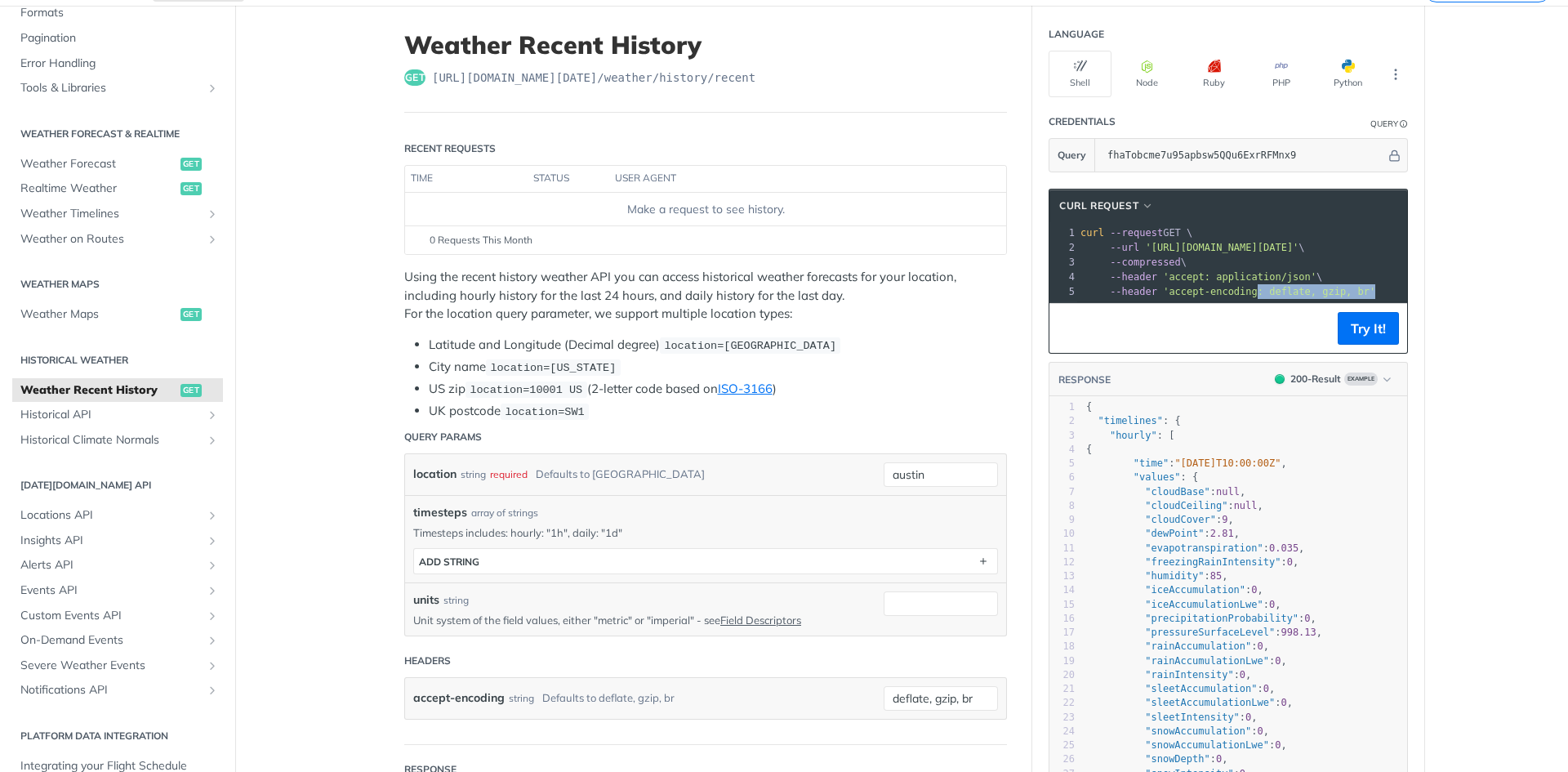
drag, startPoint x: 1179, startPoint y: 299, endPoint x: 1235, endPoint y: 298, distance: 56.0
click at [1235, 298] on div "xxxxxxxxxx 13 5 1 curl --request GET \ 2 --url 'https://api.tomorrow.io/v4/weat…" at bounding box center [1403, 262] width 652 height 80
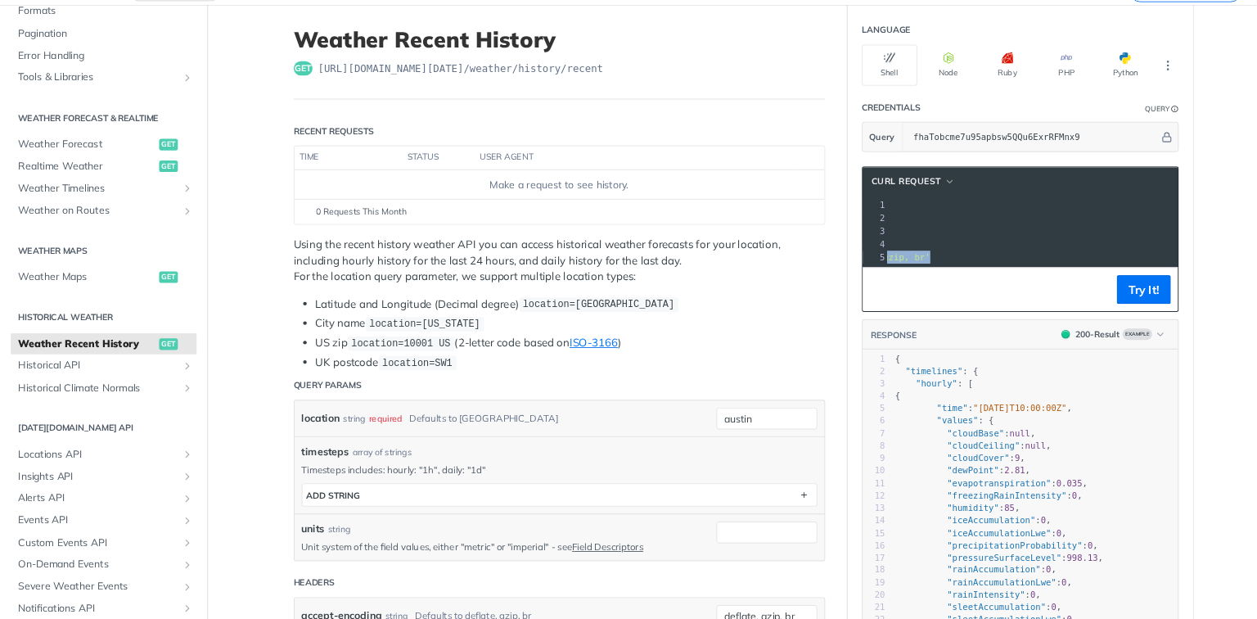
scroll to position [0, 250]
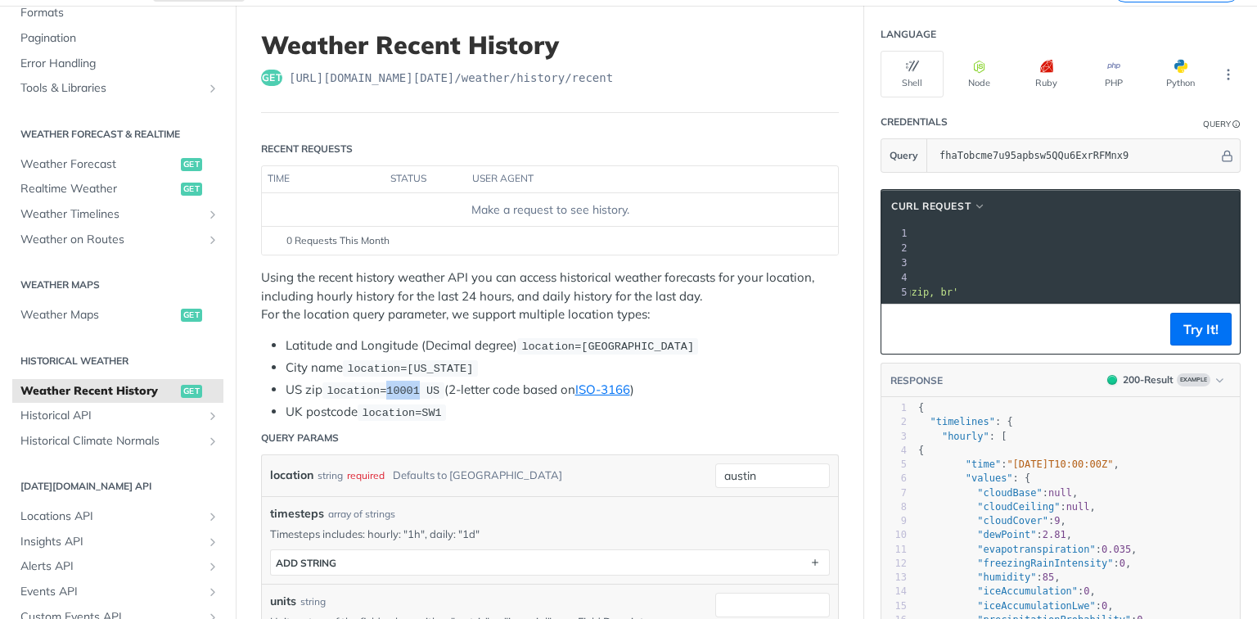
drag, startPoint x: 413, startPoint y: 386, endPoint x: 382, endPoint y: 386, distance: 31.1
click at [382, 386] on span "location=10001 US" at bounding box center [383, 391] width 113 height 12
drag, startPoint x: 434, startPoint y: 388, endPoint x: 386, endPoint y: 393, distance: 47.7
click at [386, 393] on code "location=10001 US" at bounding box center [383, 390] width 122 height 16
click at [190, 164] on span "get" at bounding box center [191, 164] width 21 height 13
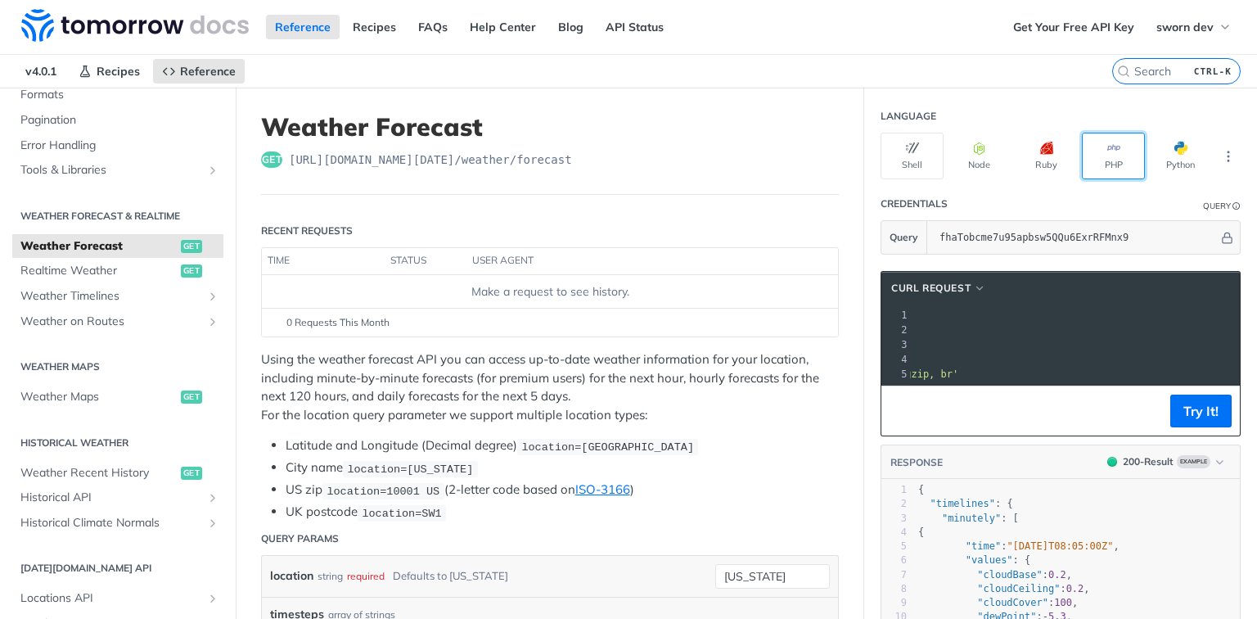
click at [1116, 160] on button "PHP" at bounding box center [1113, 156] width 63 height 47
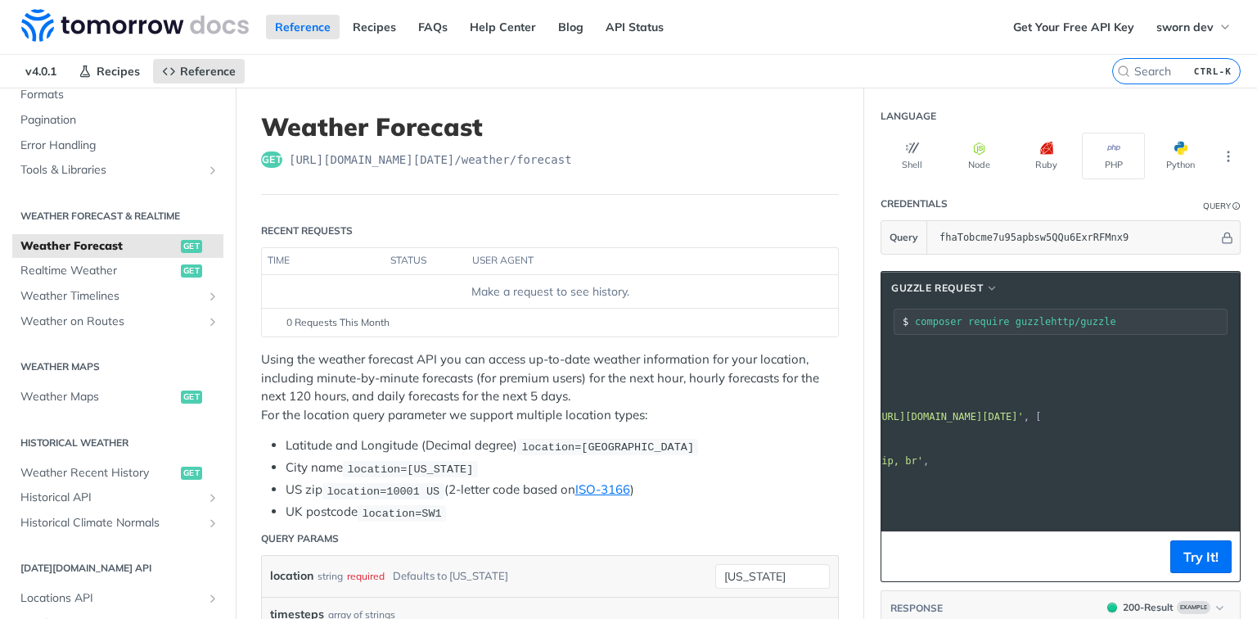
scroll to position [16, 0]
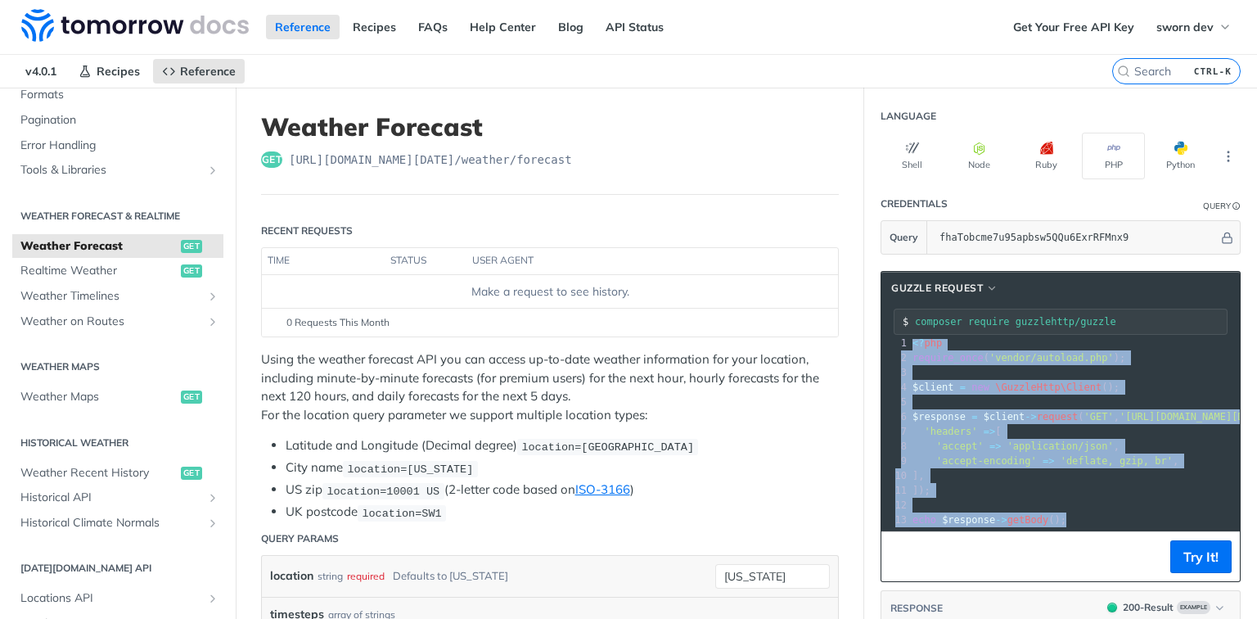
copy div "<? php 2 require_once ( 'vendor/autoload.php' ); 3 ​ 4 $client = new \GuzzleHtt…"
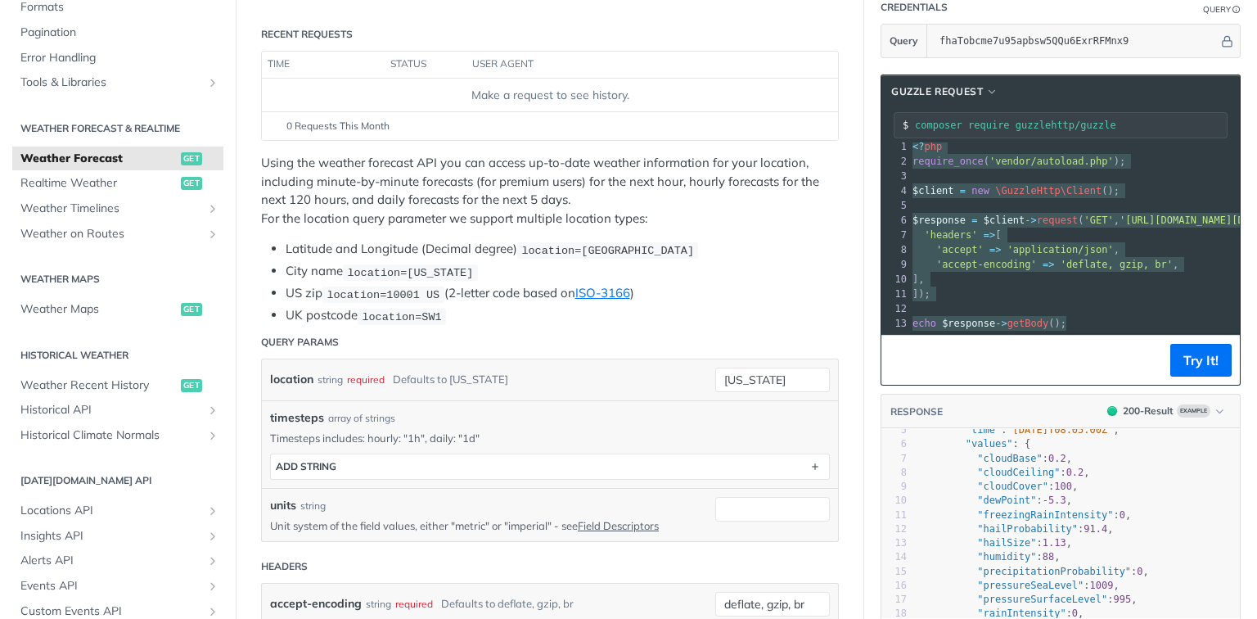
scroll to position [0, 0]
